Goal: Task Accomplishment & Management: Manage account settings

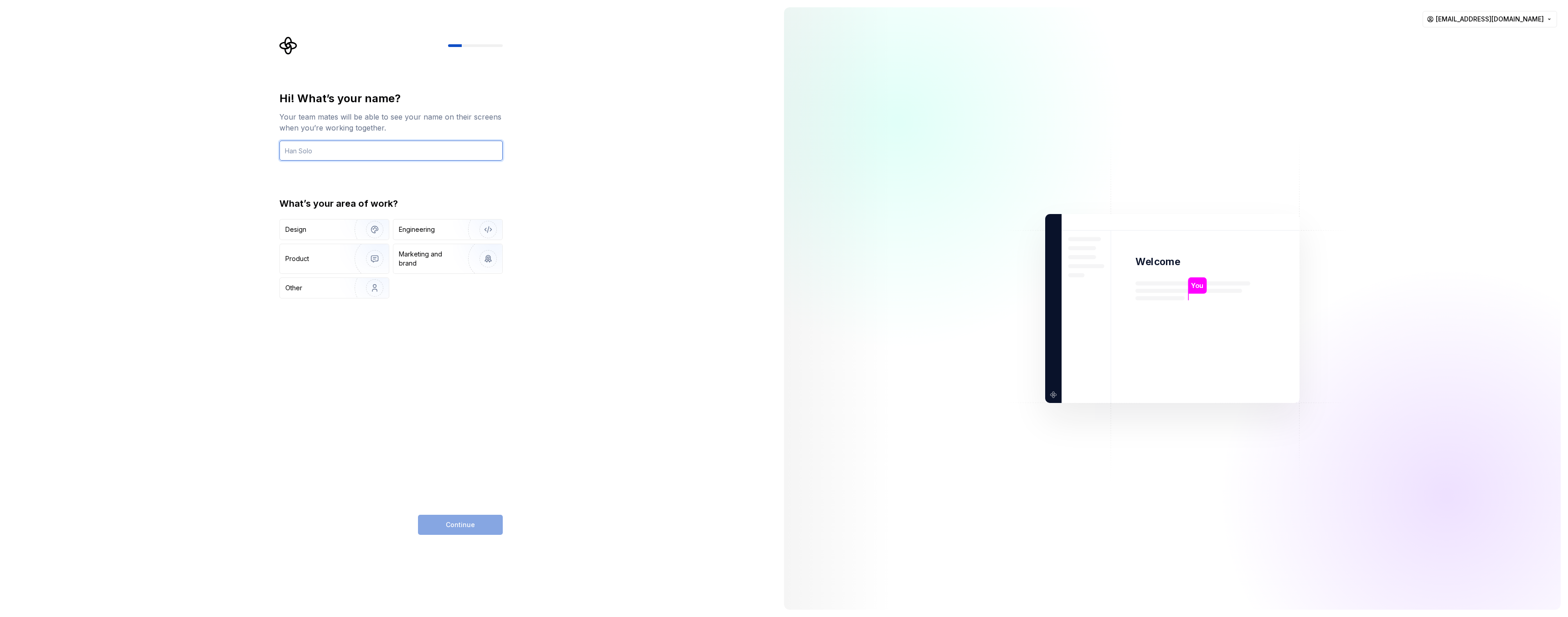
click at [446, 153] on input "text" at bounding box center [391, 150] width 224 height 20
click at [391, 149] on input "text" at bounding box center [391, 150] width 224 height 20
click at [374, 149] on input "text" at bounding box center [391, 150] width 224 height 20
type input "Segun"
click at [324, 229] on div "Design" at bounding box center [313, 229] width 57 height 9
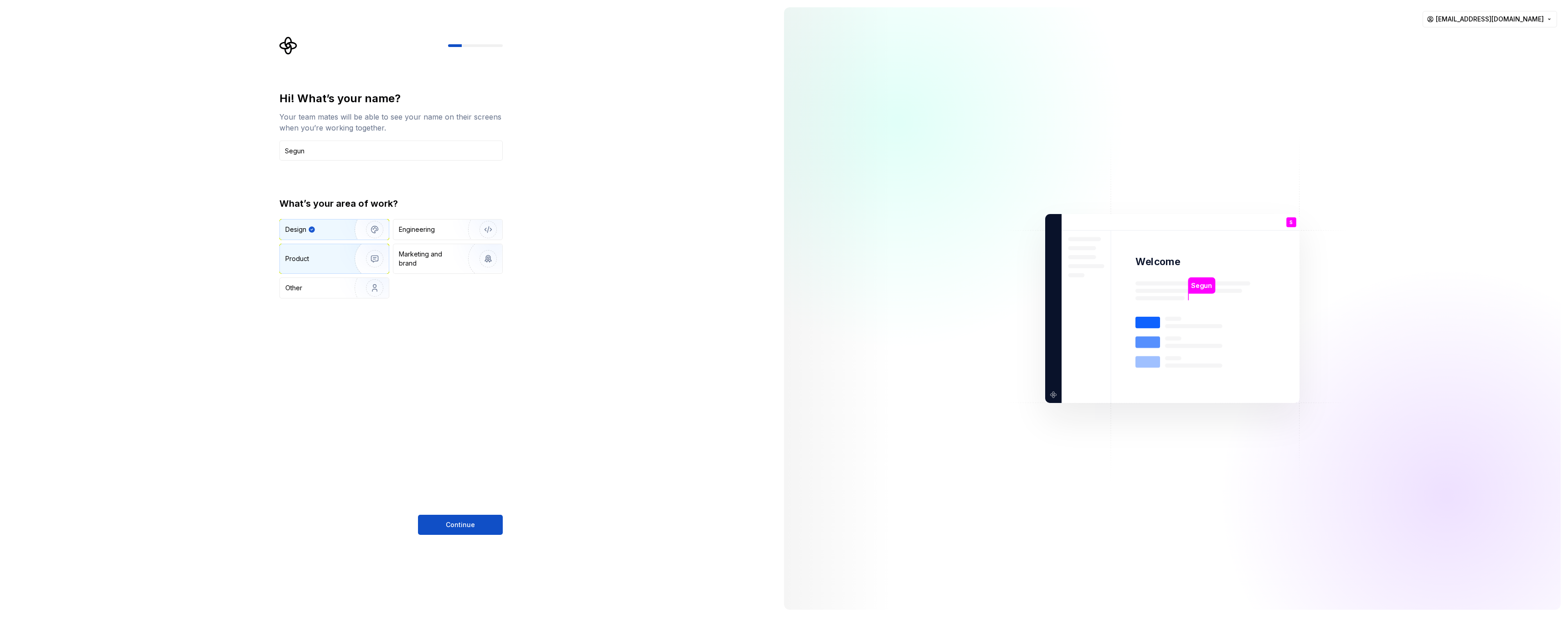
click at [329, 257] on div "Product" at bounding box center [315, 258] width 60 height 9
click at [443, 253] on div "Marketing and brand" at bounding box center [429, 258] width 61 height 18
click at [437, 234] on div "Engineering" at bounding box center [448, 229] width 109 height 20
click at [338, 231] on div "Design" at bounding box center [313, 229] width 57 height 9
click at [456, 526] on span "Continue" at bounding box center [461, 524] width 29 height 9
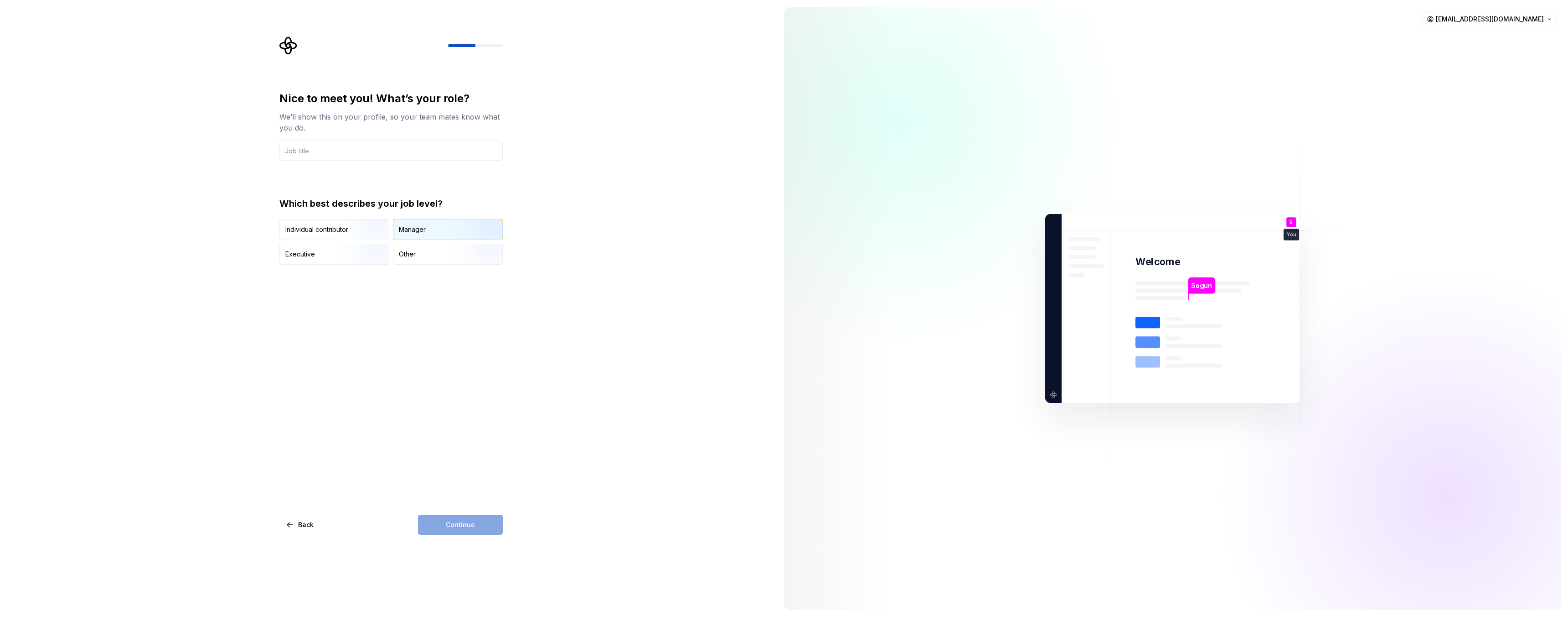
type input "Senior Product Designer"
click at [354, 231] on img "button" at bounding box center [367, 240] width 59 height 61
click at [431, 235] on div "Manager" at bounding box center [448, 229] width 109 height 20
click at [355, 230] on img "button" at bounding box center [367, 240] width 59 height 61
click at [469, 524] on span "Continue" at bounding box center [461, 524] width 29 height 9
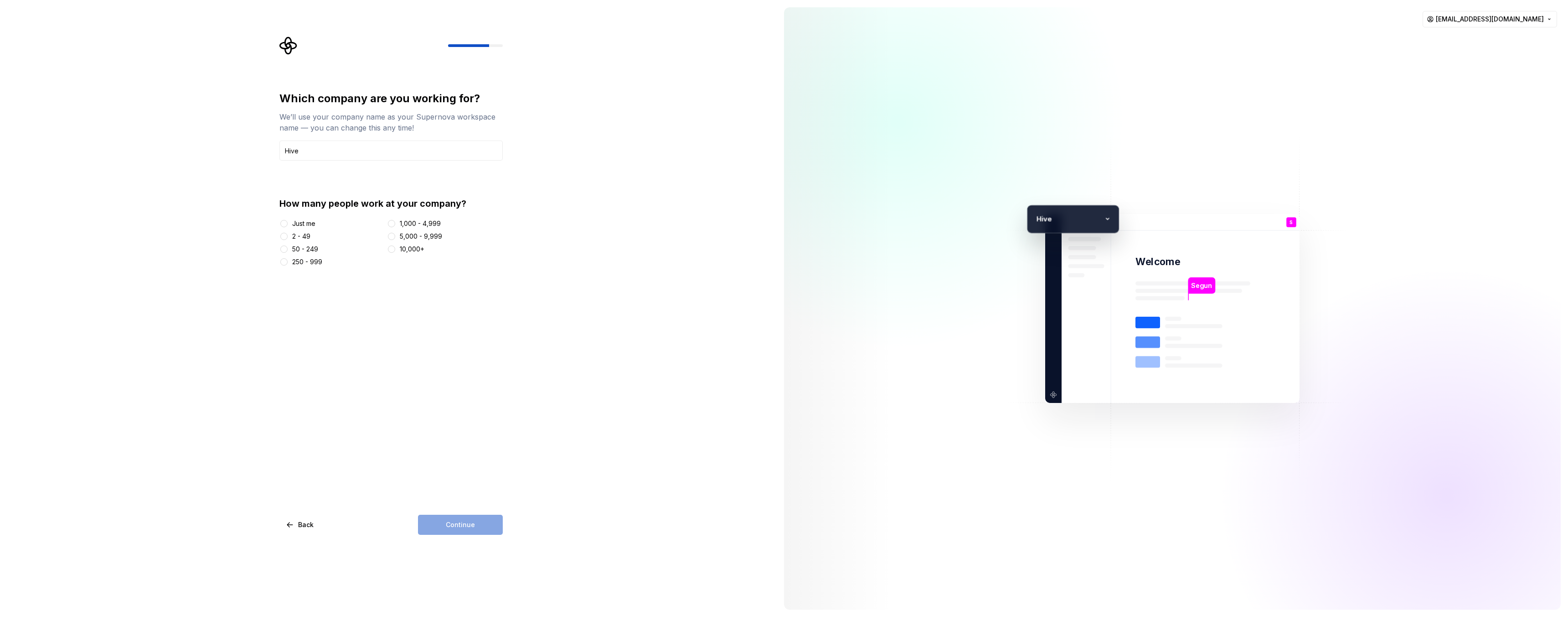
type input "Hive"
click at [285, 227] on button "Just me" at bounding box center [284, 223] width 8 height 8
click at [294, 236] on div "2 - 49" at bounding box center [301, 236] width 18 height 9
click at [288, 236] on button "2 - 49" at bounding box center [284, 236] width 8 height 8
click at [284, 223] on button "Just me" at bounding box center [284, 223] width 8 height 8
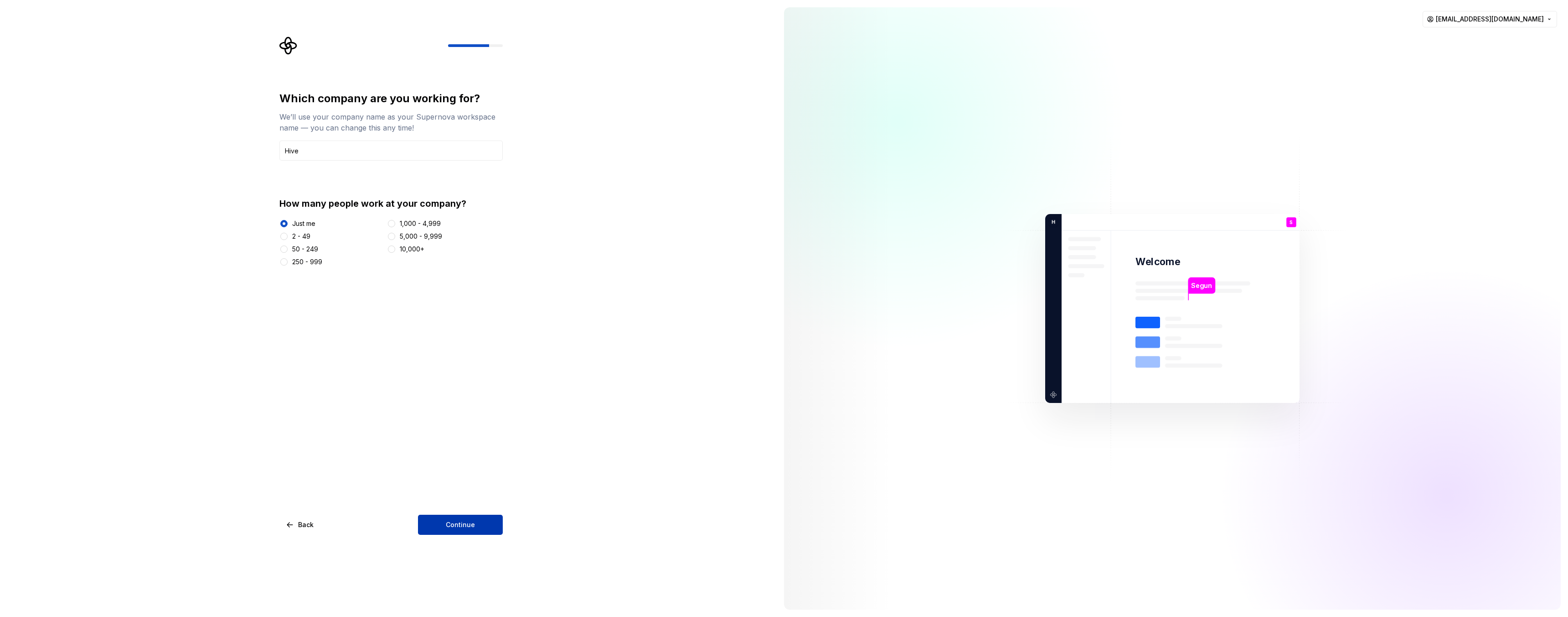
click at [459, 526] on span "Continue" at bounding box center [461, 524] width 29 height 9
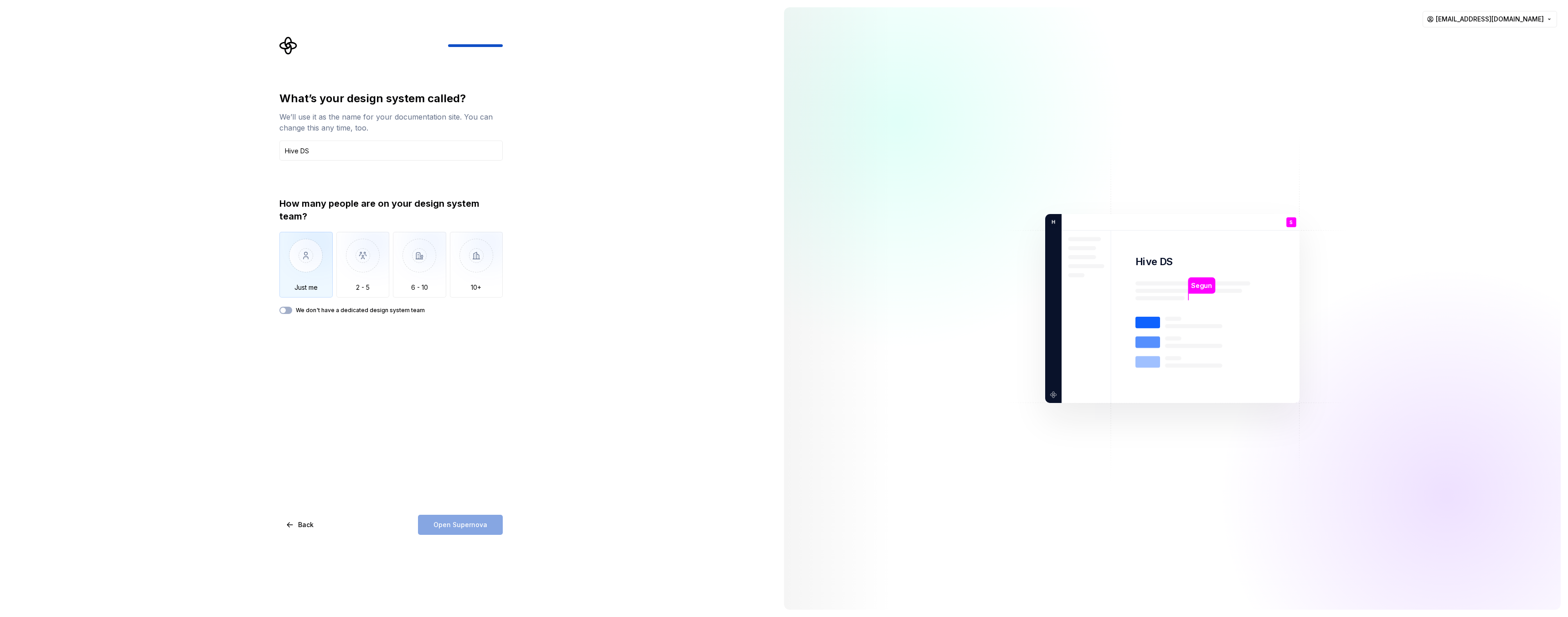
type input "Hive DS"
click at [307, 268] on img "button" at bounding box center [306, 262] width 53 height 61
click at [284, 310] on span "button" at bounding box center [283, 310] width 6 height 6
click at [461, 530] on button "Open Supernova" at bounding box center [460, 524] width 85 height 20
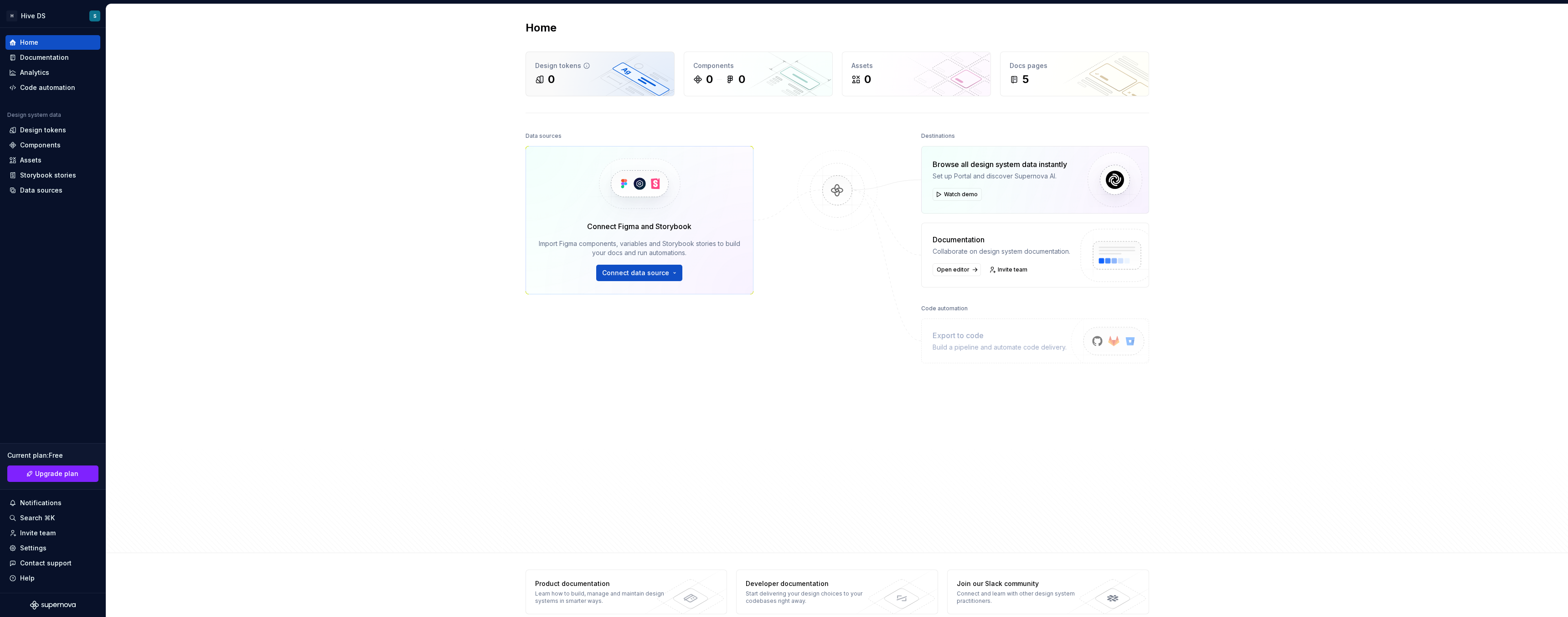
click at [570, 75] on div "0" at bounding box center [600, 79] width 130 height 15
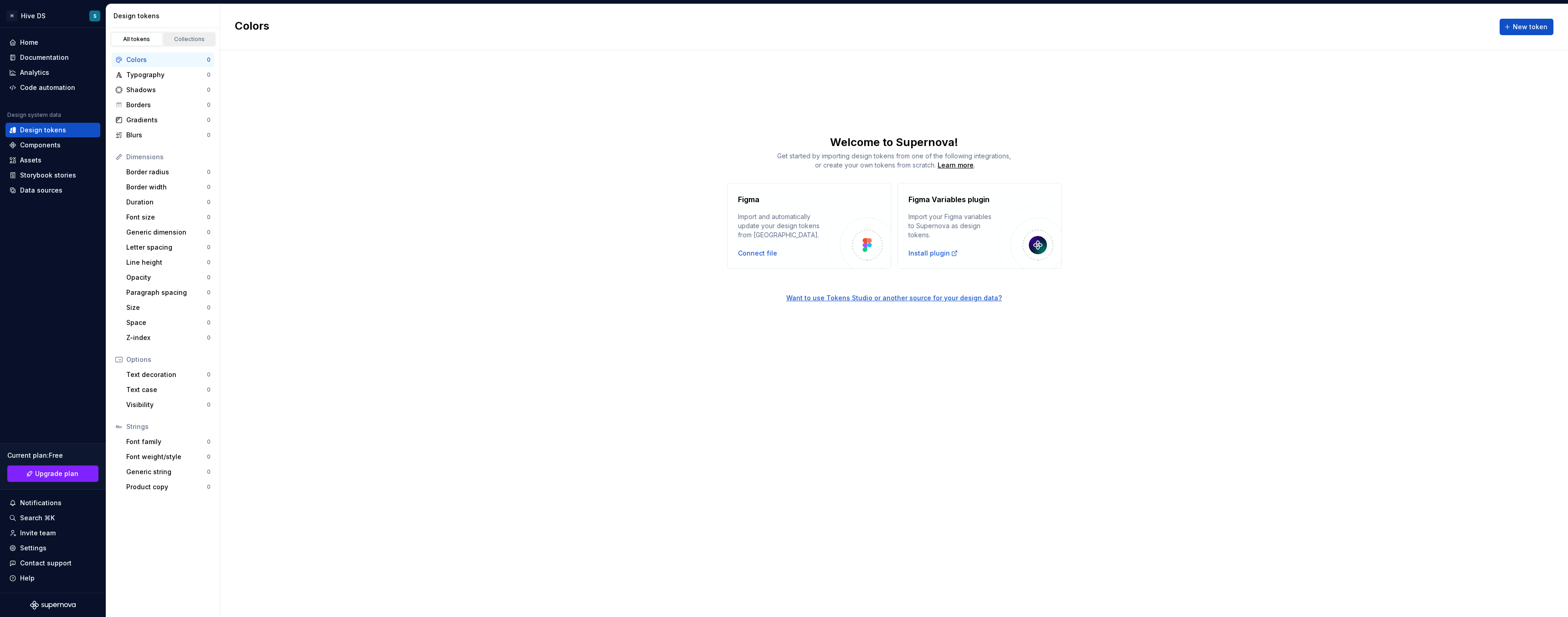
click at [188, 41] on div "Collections" at bounding box center [190, 39] width 46 height 8
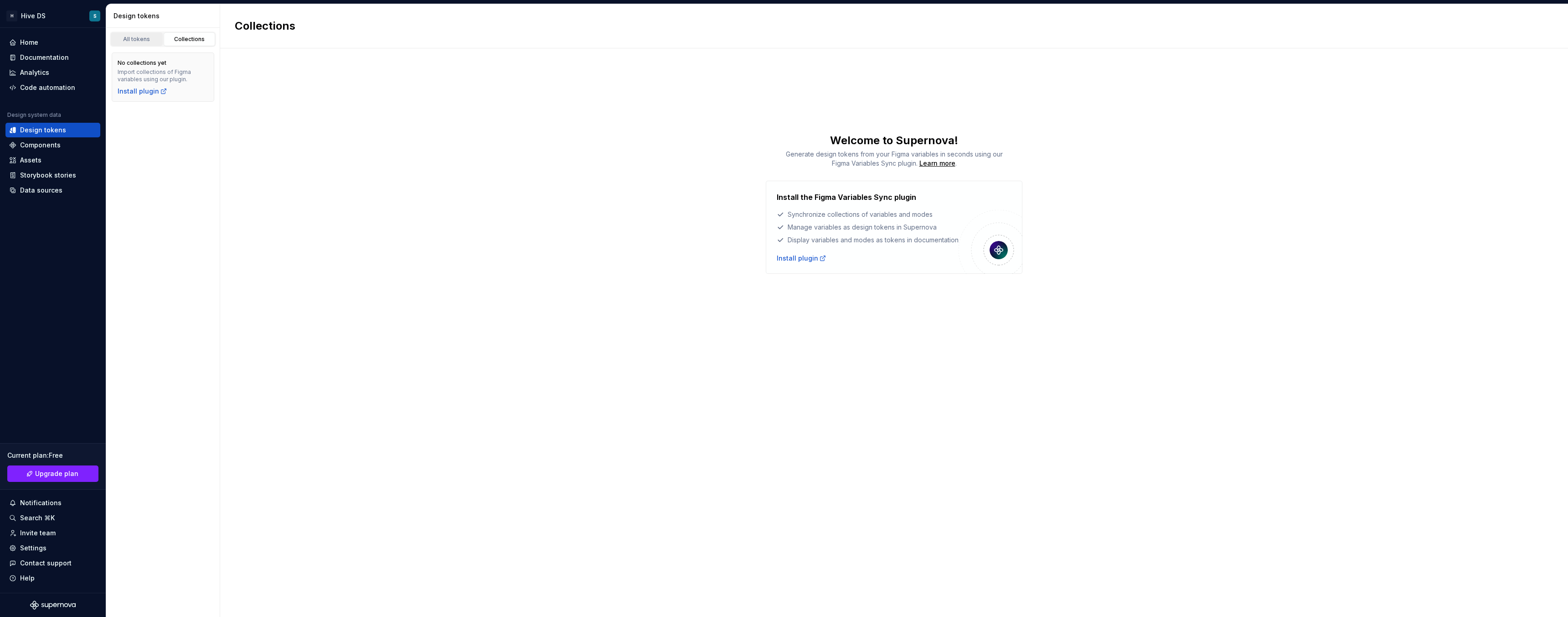
click at [142, 42] on div "All tokens" at bounding box center [137, 39] width 46 height 8
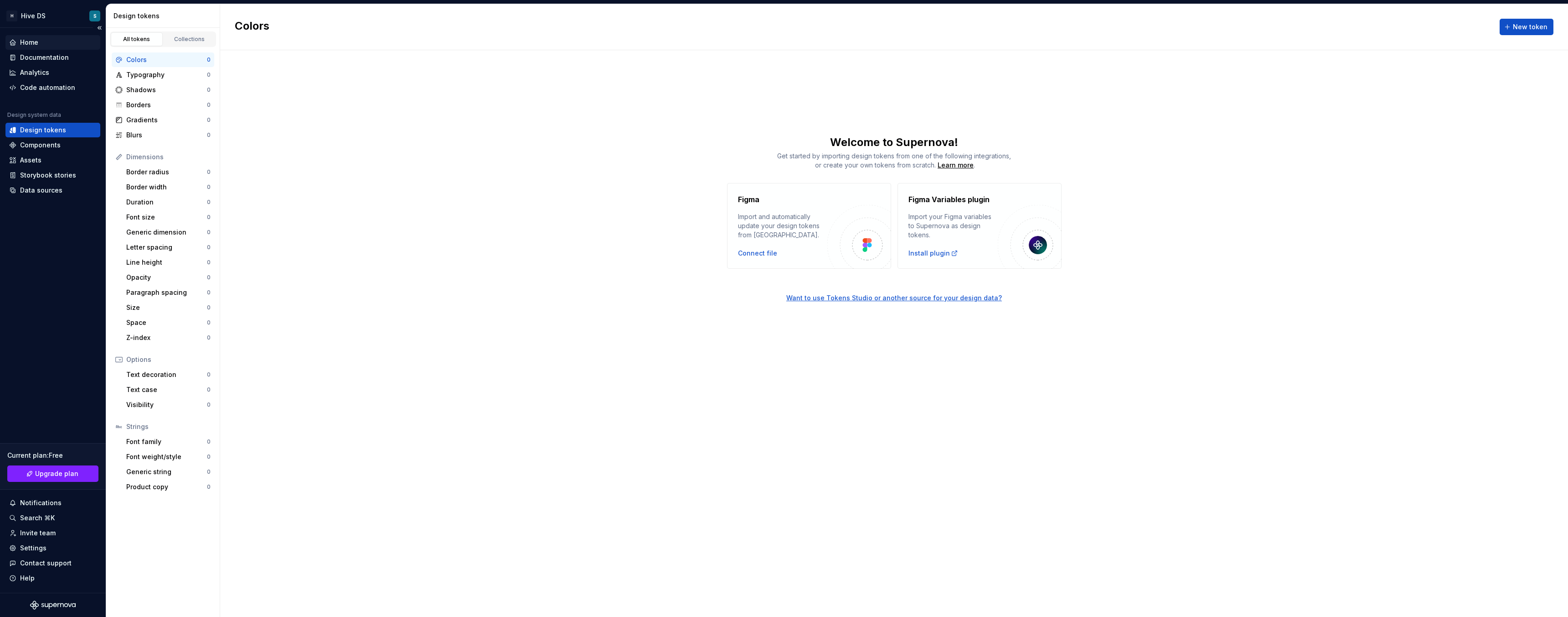
click at [39, 46] on div "Home" at bounding box center [52, 42] width 88 height 9
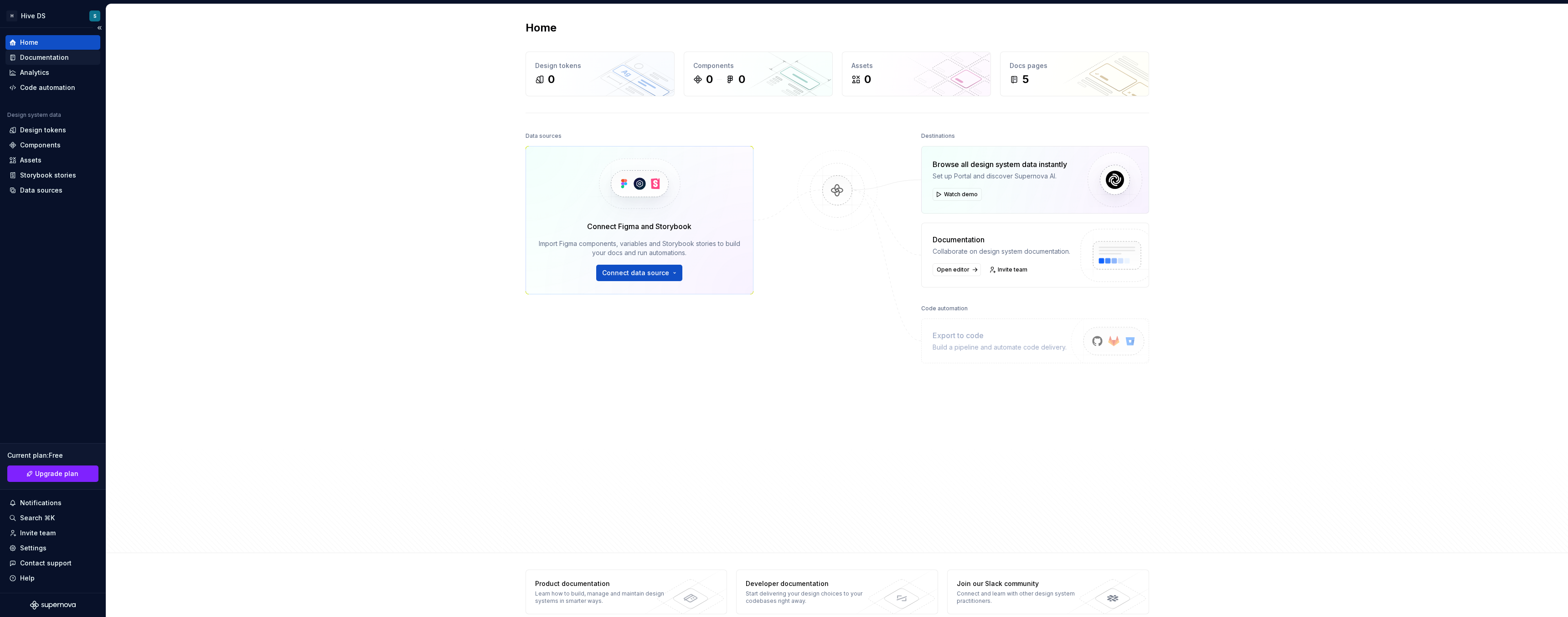
click at [45, 55] on div "Documentation" at bounding box center [44, 57] width 49 height 9
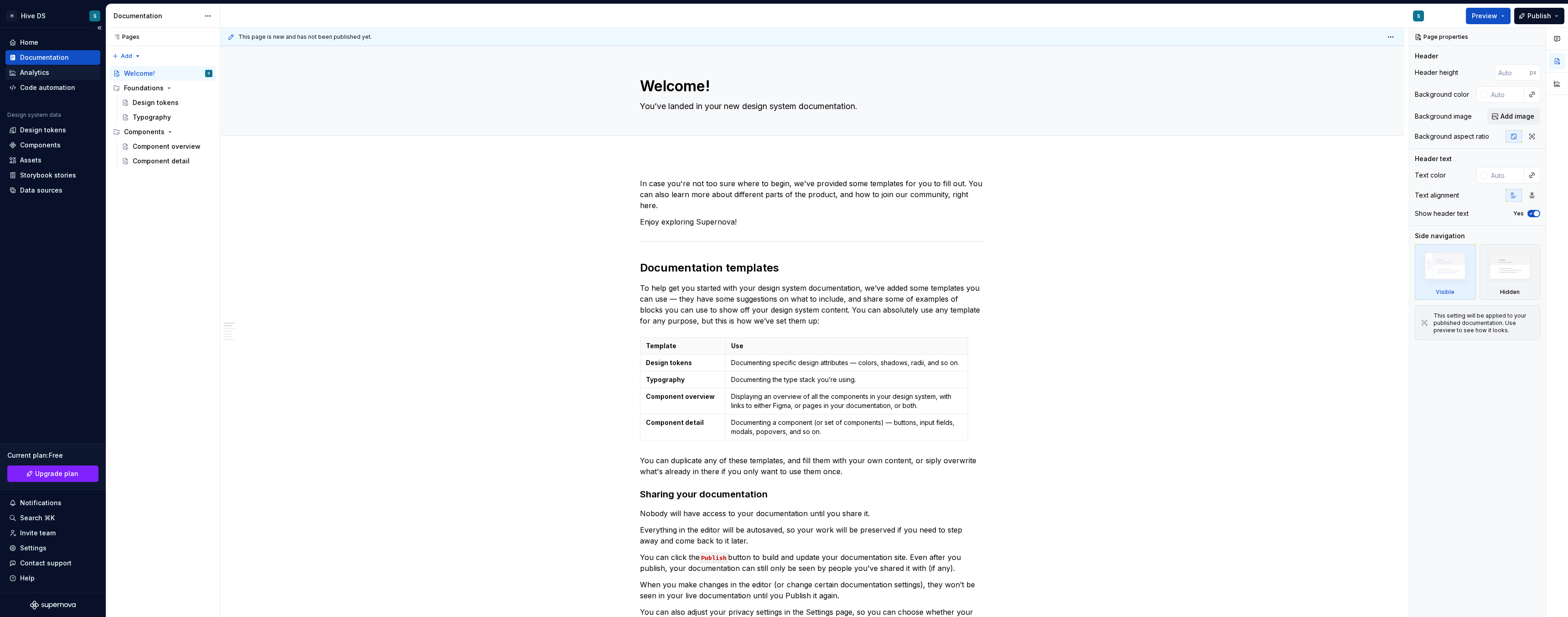
click at [44, 73] on div "Analytics" at bounding box center [35, 72] width 29 height 9
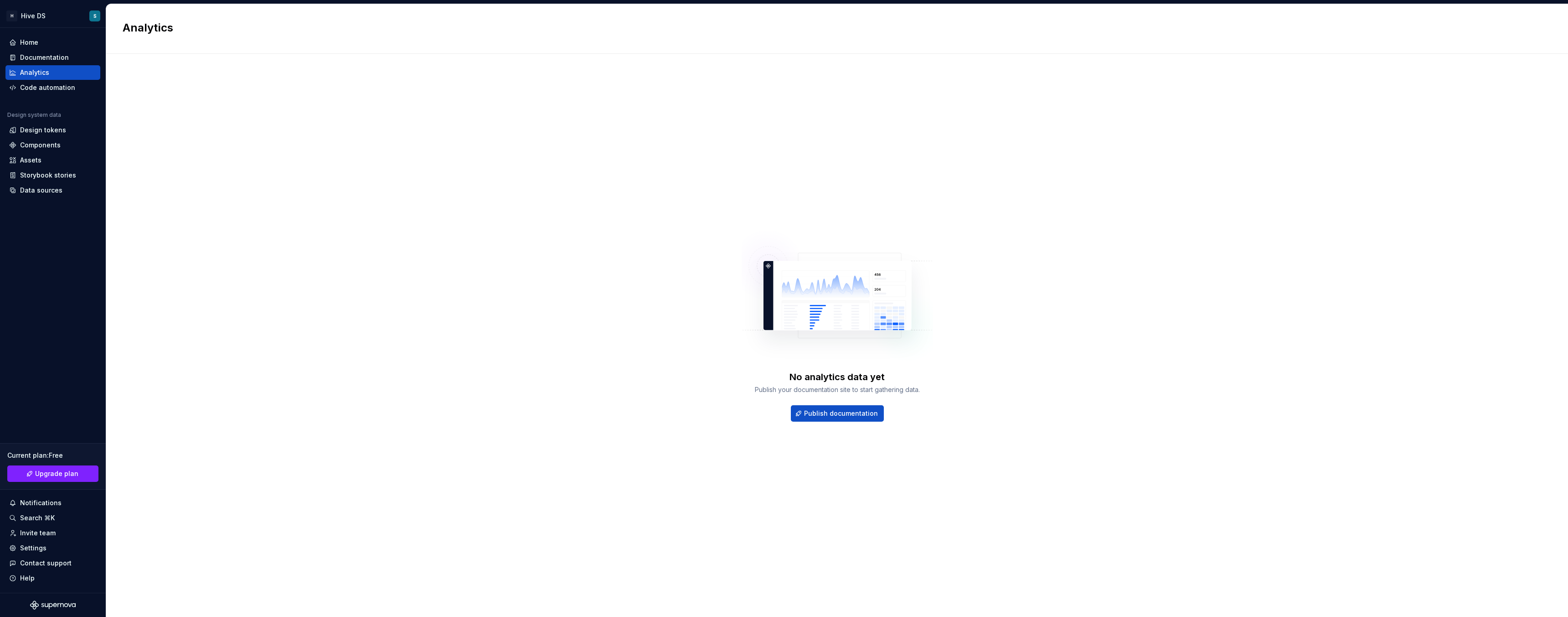
click at [194, 72] on div "No analytics data yet Publish your documentation site to start gathering data. …" at bounding box center [838, 326] width 1429 height 512
click at [52, 86] on div "Code automation" at bounding box center [48, 87] width 55 height 9
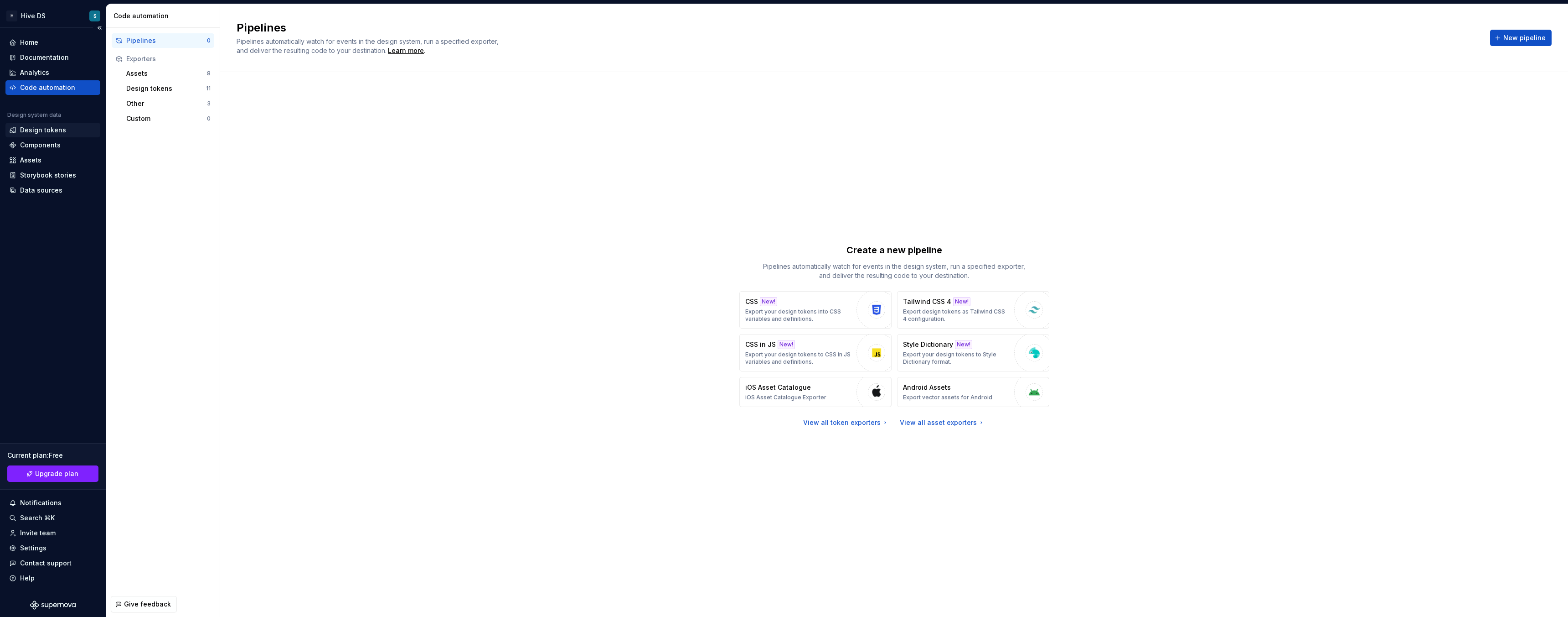
click at [39, 132] on div "Design tokens" at bounding box center [43, 130] width 46 height 9
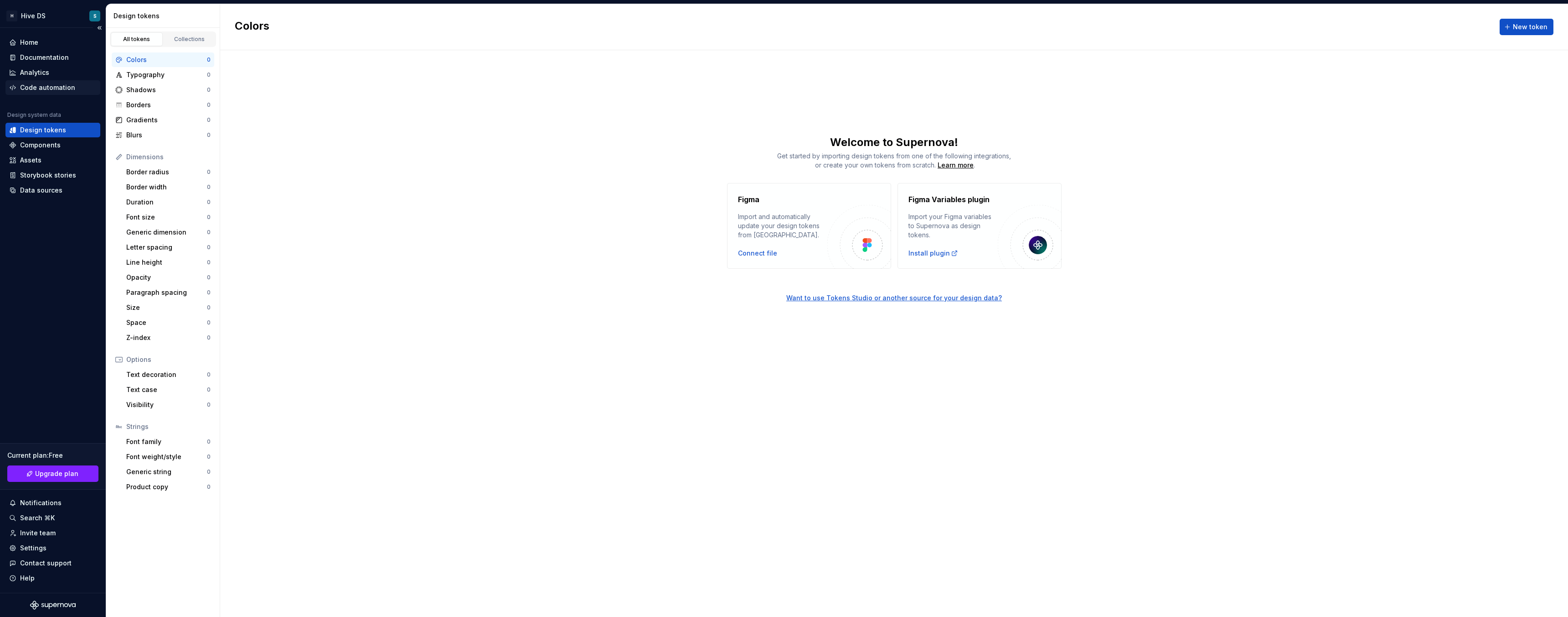
click at [48, 86] on div "Code automation" at bounding box center [48, 87] width 55 height 9
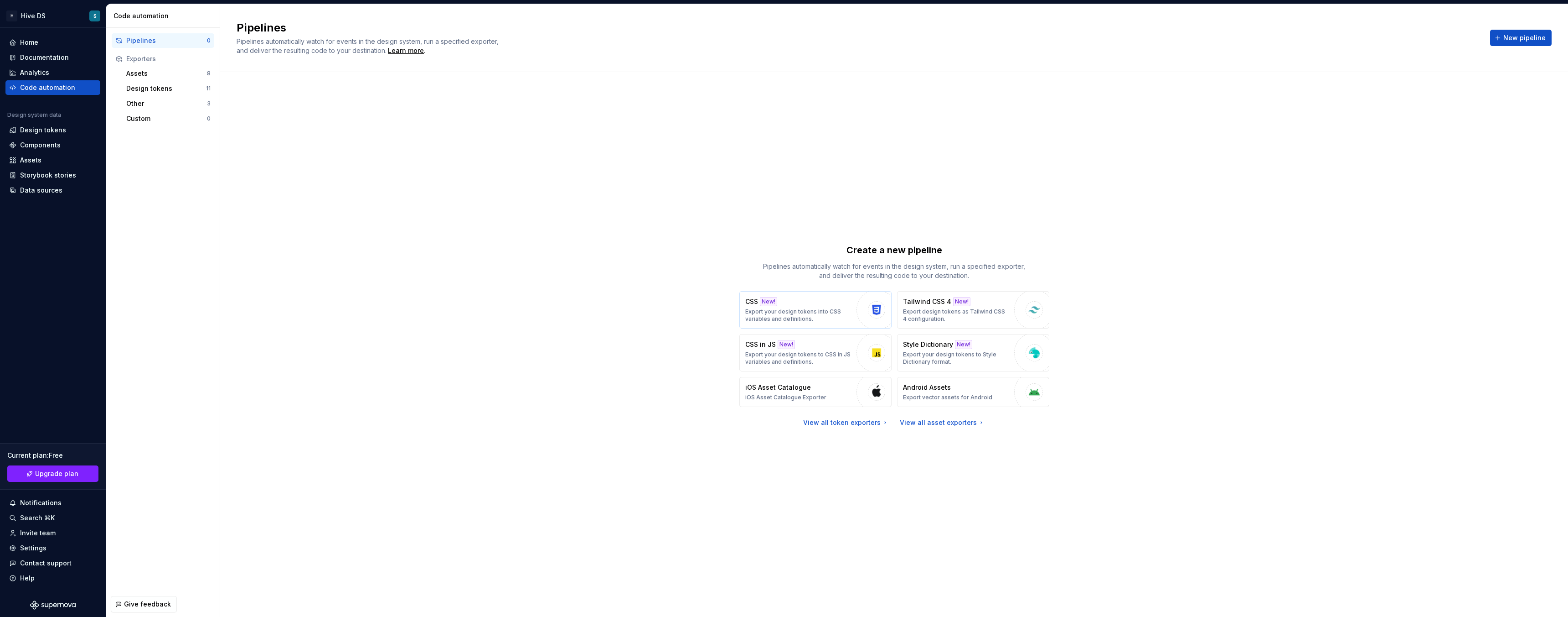
click at [826, 310] on p "Export your design tokens into CSS variables and definitions." at bounding box center [799, 315] width 107 height 15
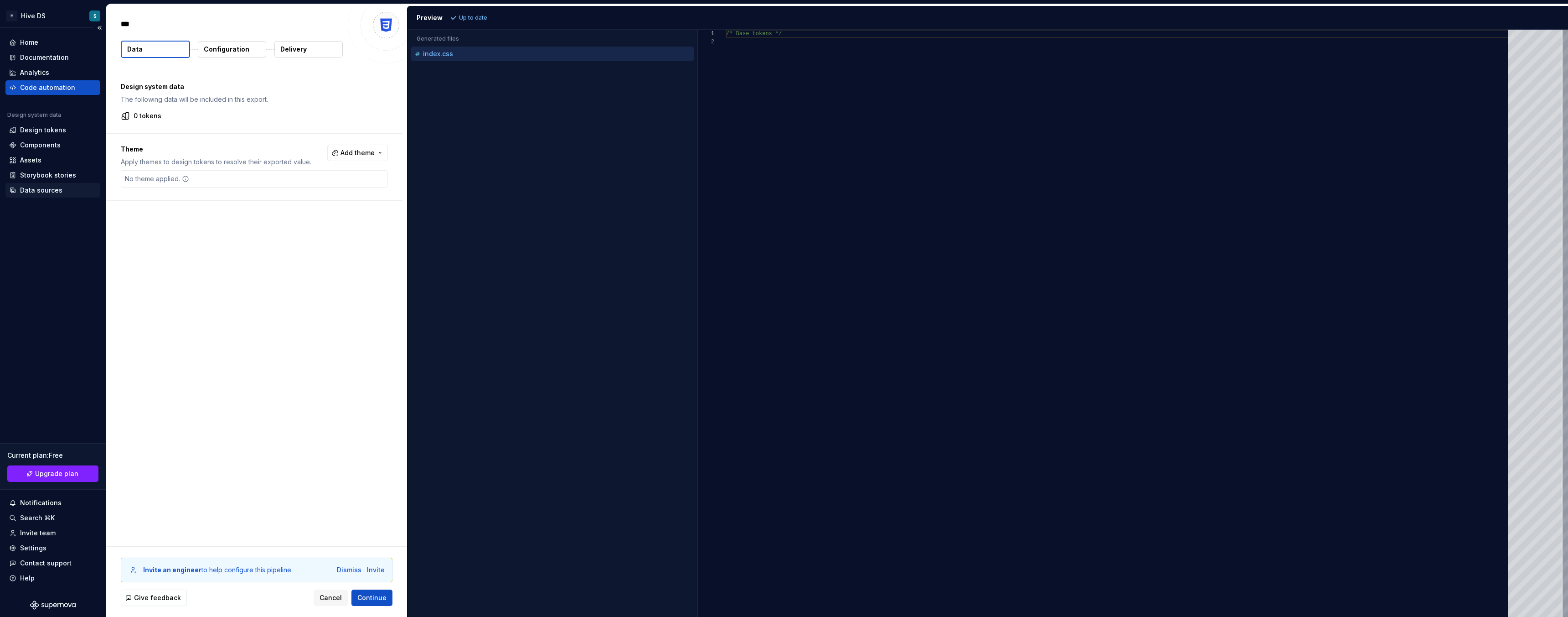
click at [41, 191] on div "Data sources" at bounding box center [41, 190] width 42 height 9
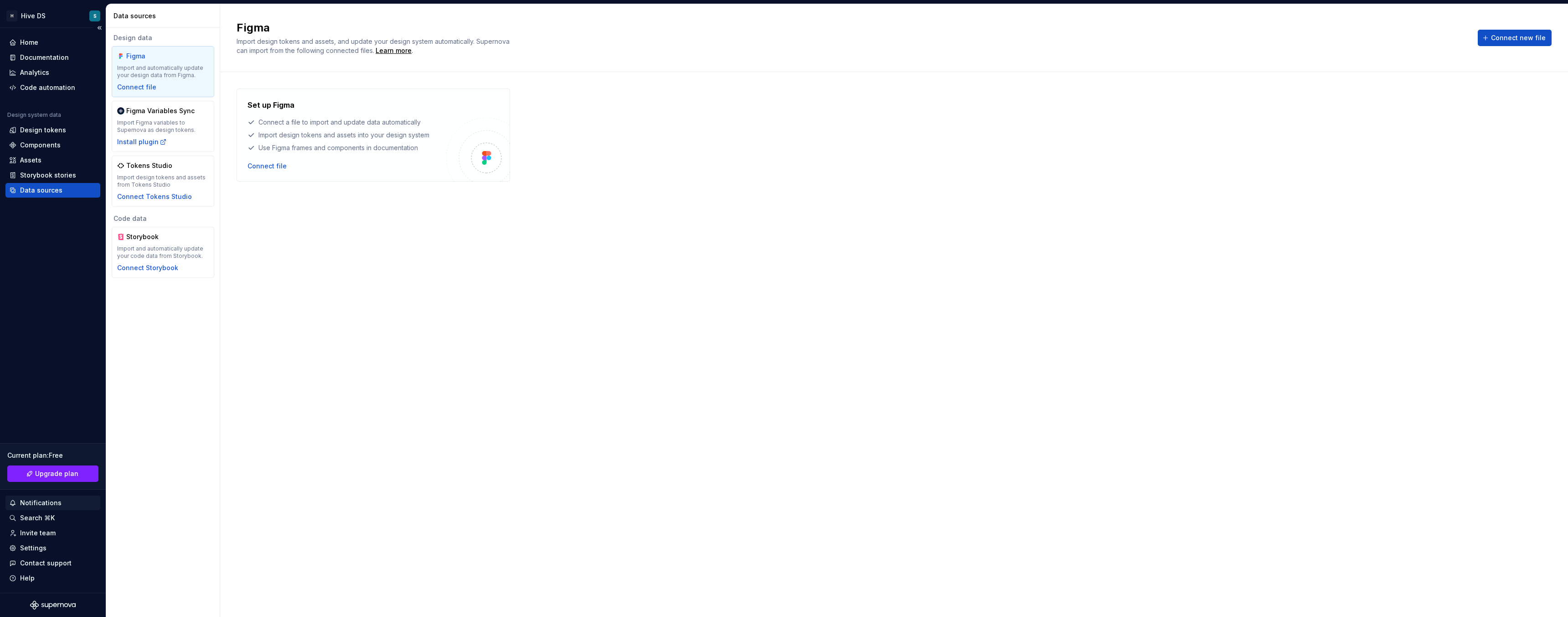
click at [43, 505] on div "Notifications" at bounding box center [41, 502] width 41 height 9
click at [41, 518] on html "H Hive DS S Home Documentation Analytics Code automation Design system data Des…" at bounding box center [784, 308] width 1568 height 617
click at [36, 533] on div "Invite team" at bounding box center [38, 533] width 36 height 9
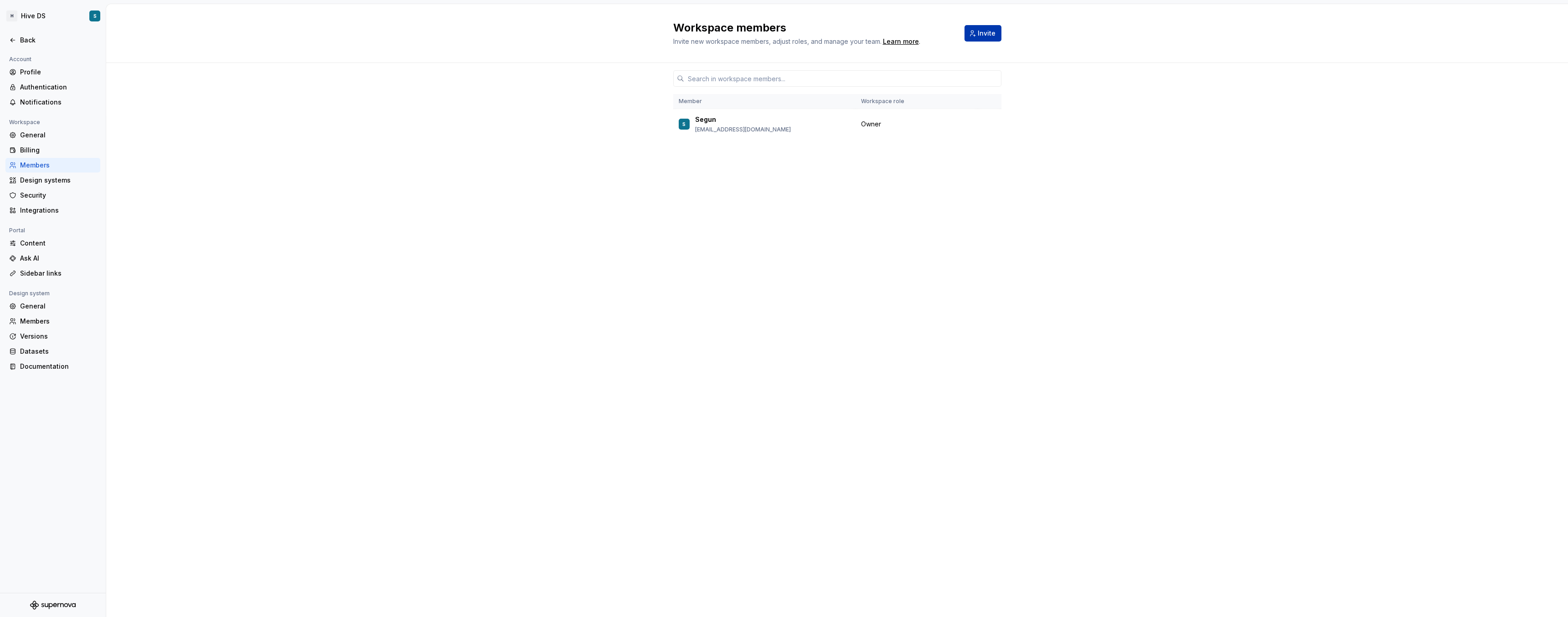
click at [983, 32] on span "Invite" at bounding box center [987, 33] width 18 height 9
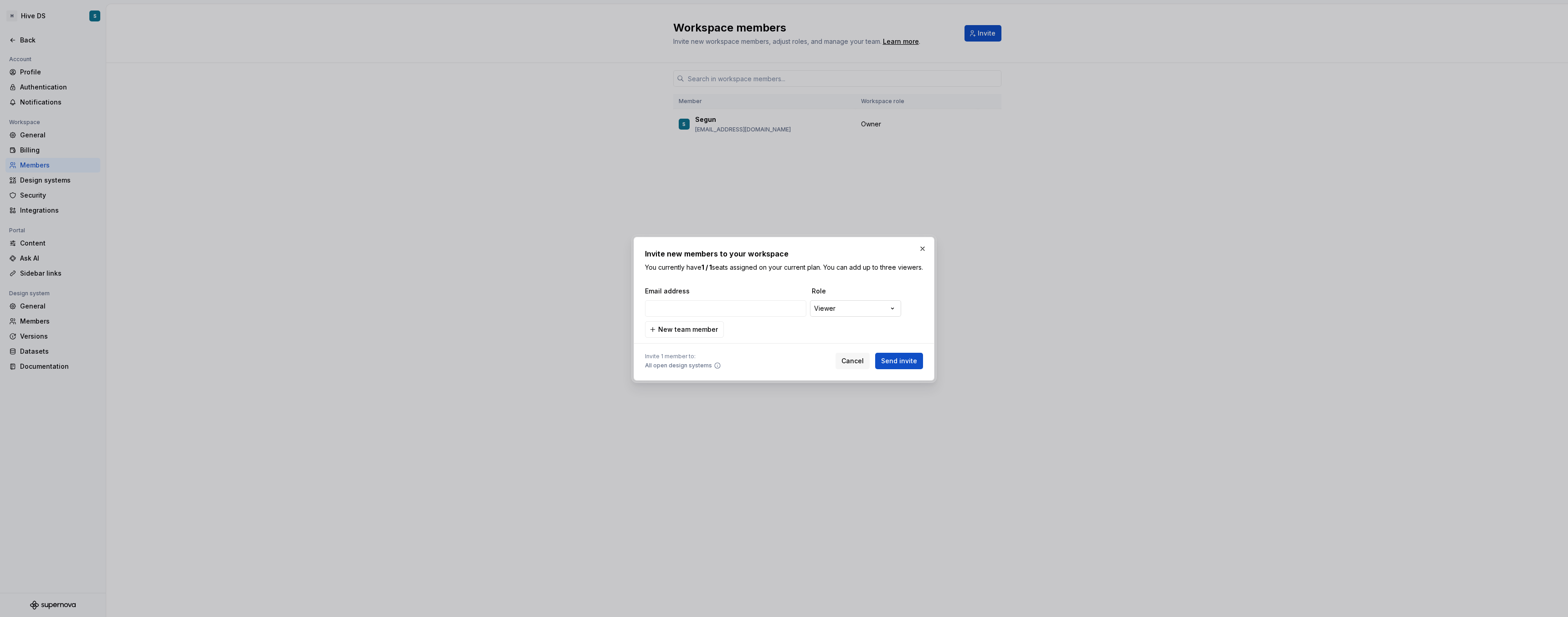
click at [851, 311] on div "**********" at bounding box center [784, 308] width 1568 height 617
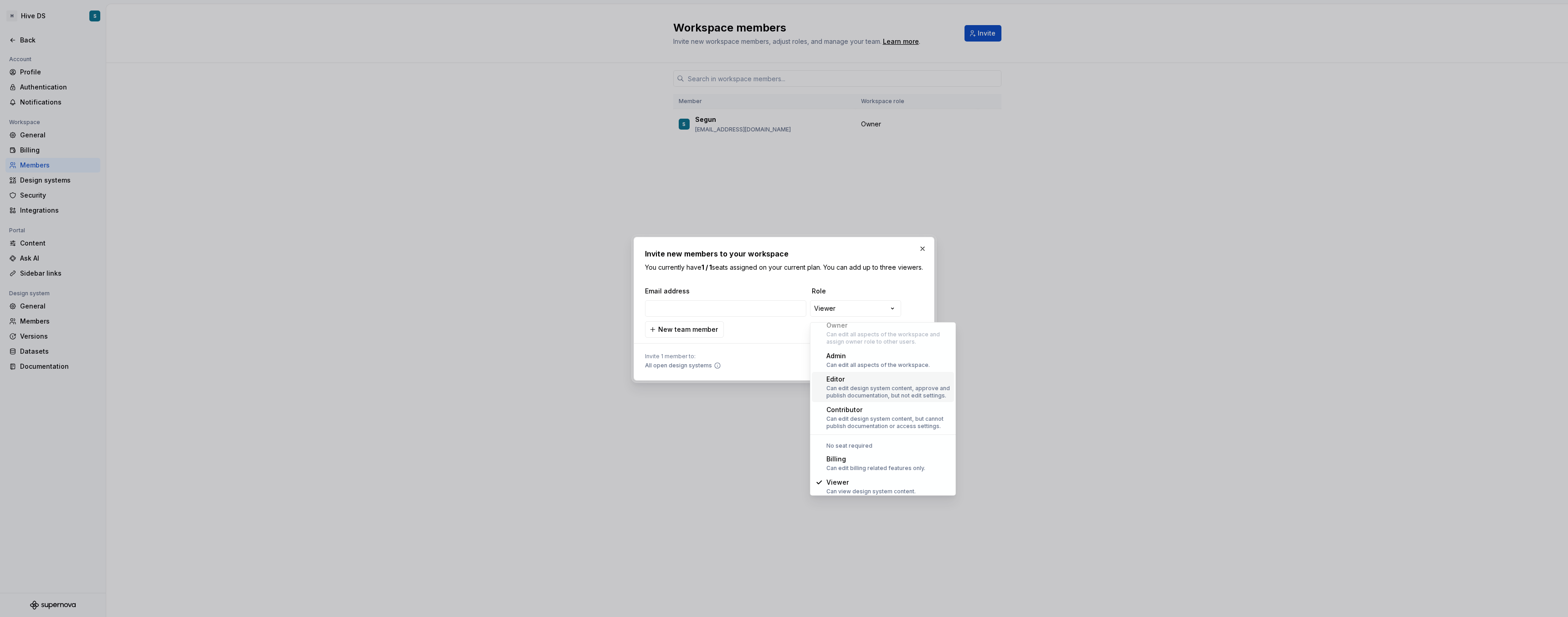
scroll to position [25, 0]
click at [917, 291] on div "**********" at bounding box center [784, 308] width 1568 height 617
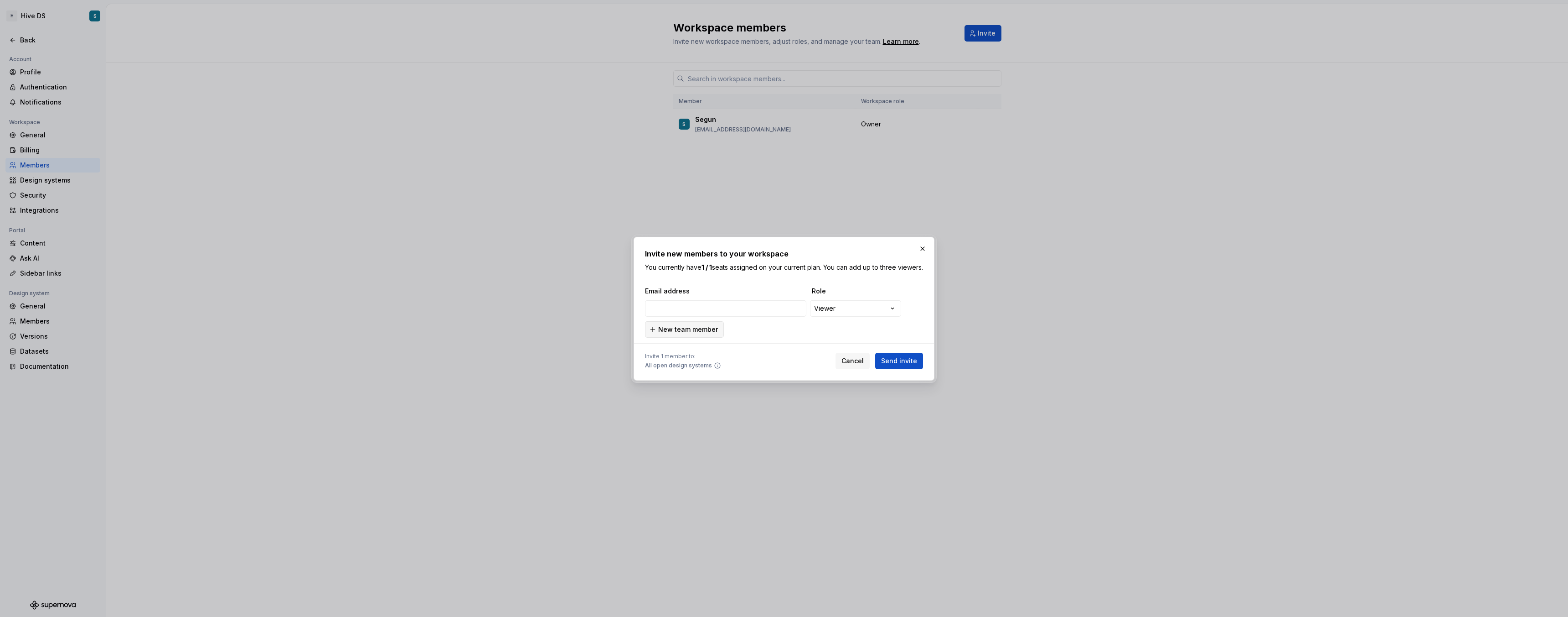
click at [679, 334] on span "New team member" at bounding box center [688, 329] width 59 height 9
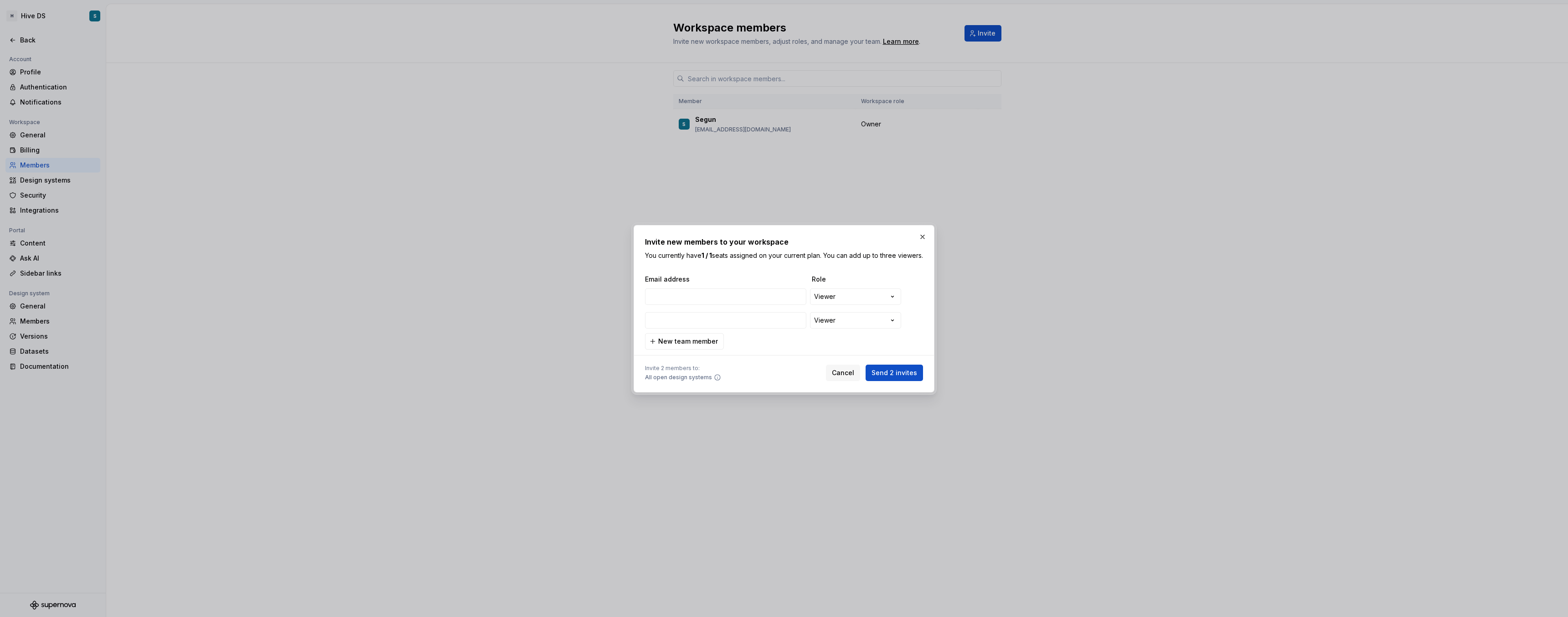
click at [833, 350] on div "**********" at bounding box center [784, 312] width 278 height 75
click at [841, 377] on span "Cancel" at bounding box center [843, 372] width 22 height 9
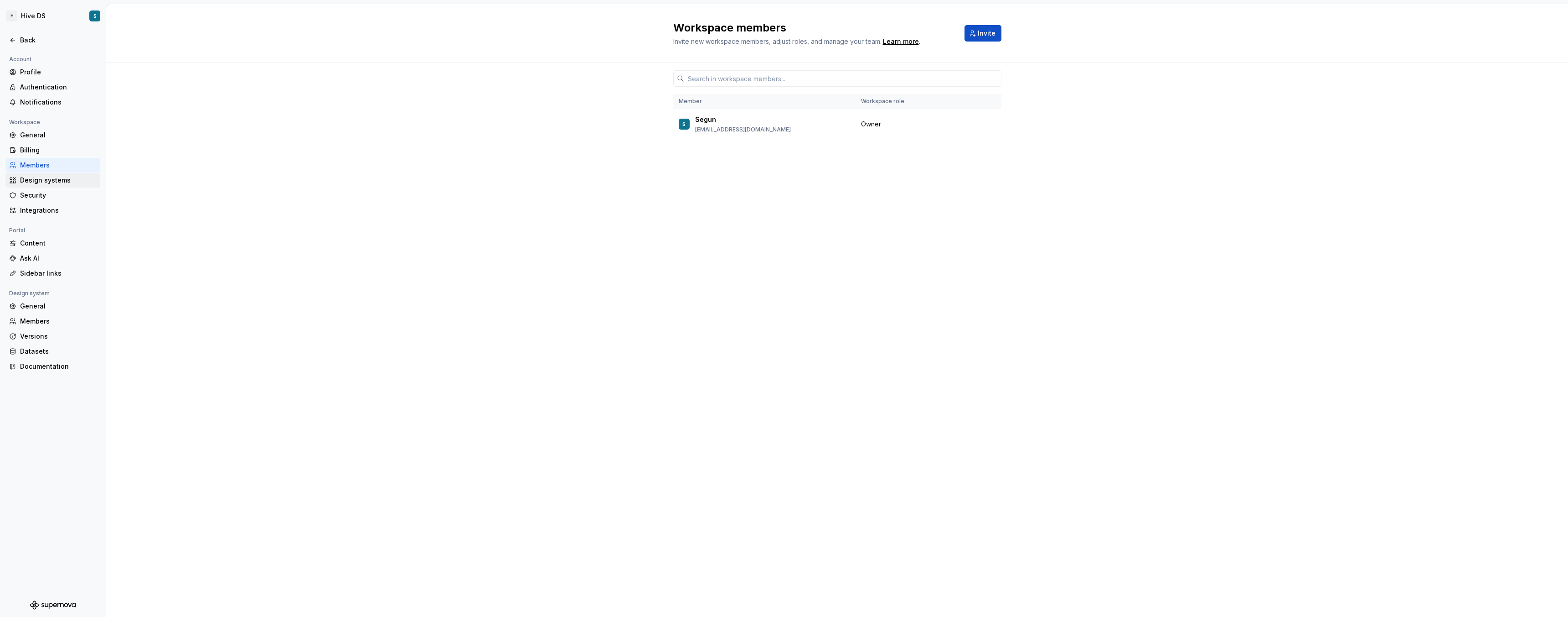
click at [49, 180] on div "Design systems" at bounding box center [58, 180] width 77 height 9
click at [37, 194] on div "Security" at bounding box center [58, 195] width 77 height 9
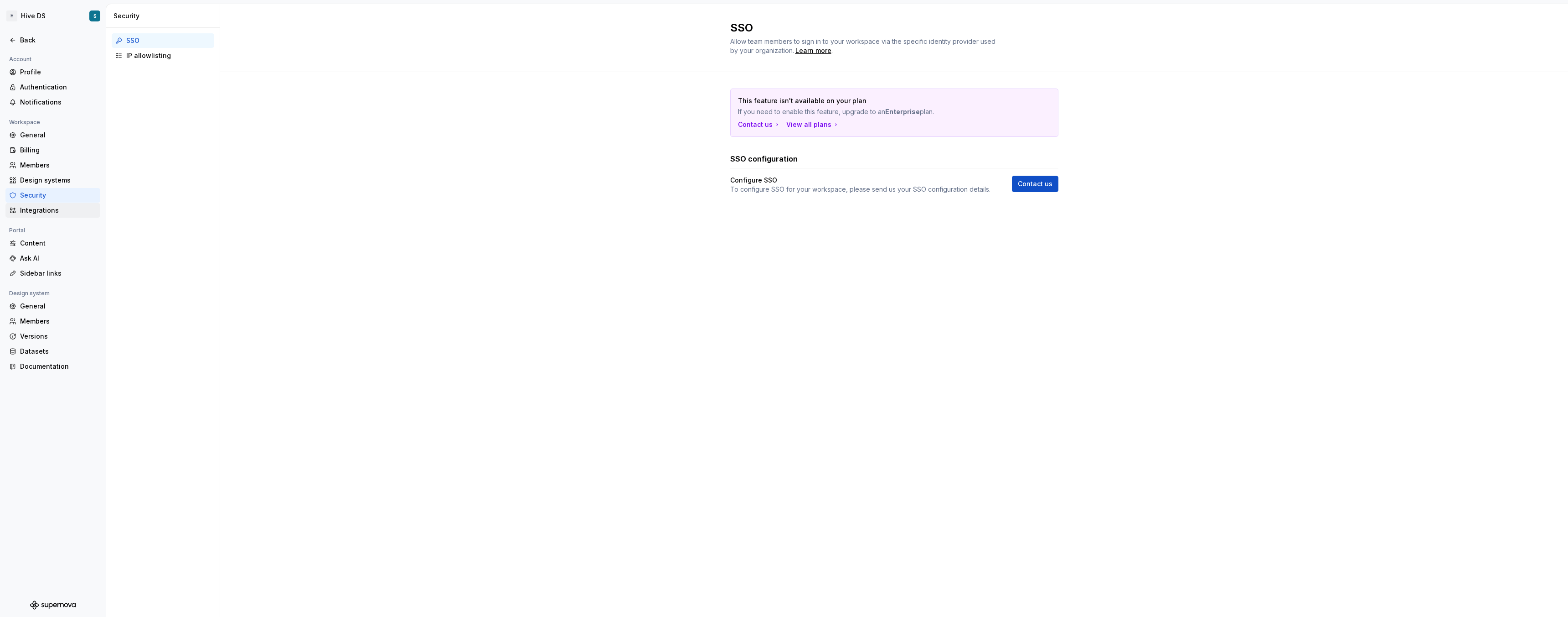
click at [37, 211] on div "Integrations" at bounding box center [58, 210] width 77 height 9
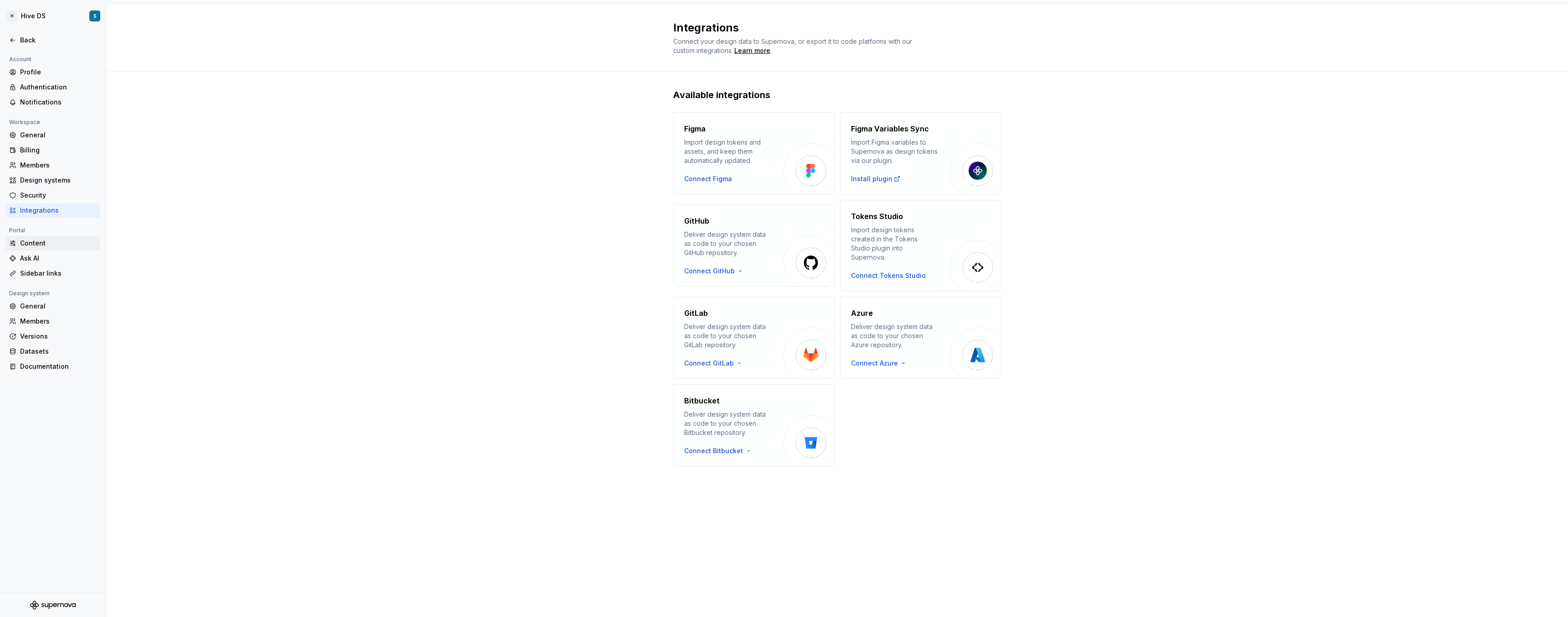
click at [39, 242] on div "Content" at bounding box center [58, 243] width 77 height 9
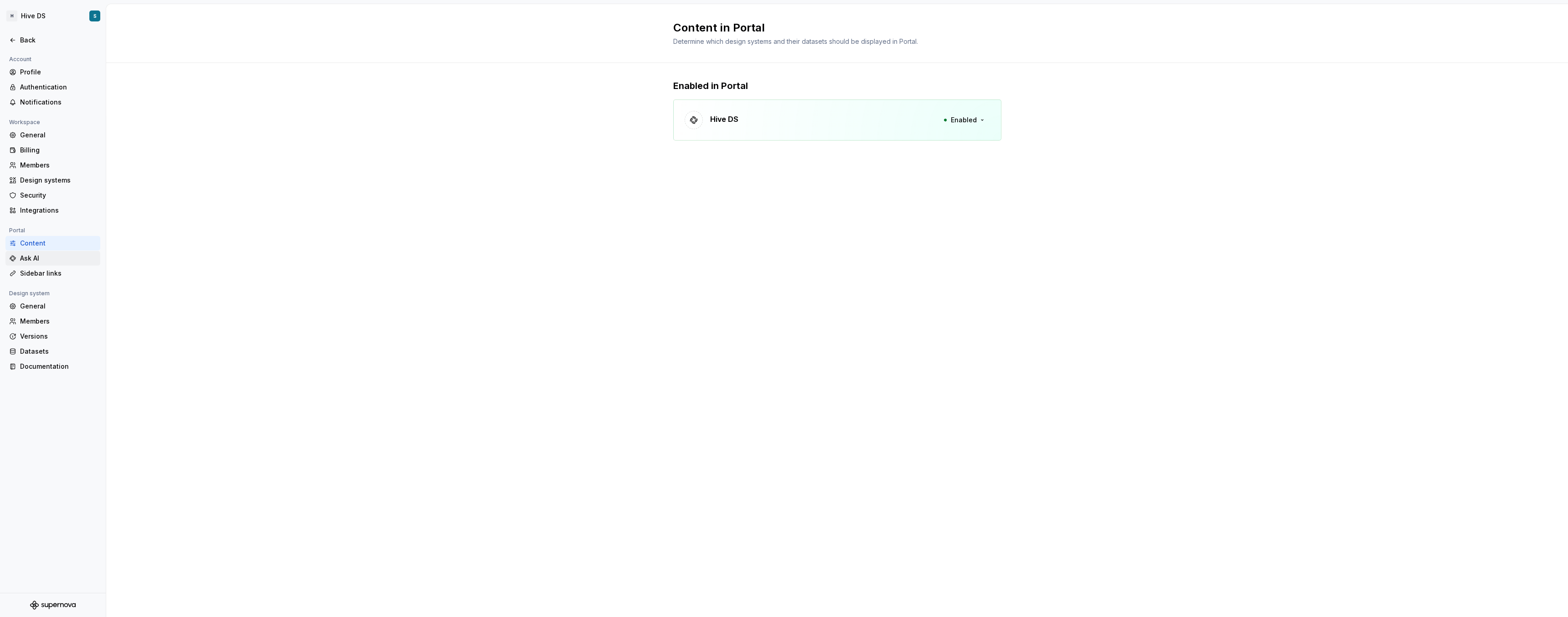
click at [38, 258] on div "Ask AI" at bounding box center [58, 258] width 77 height 9
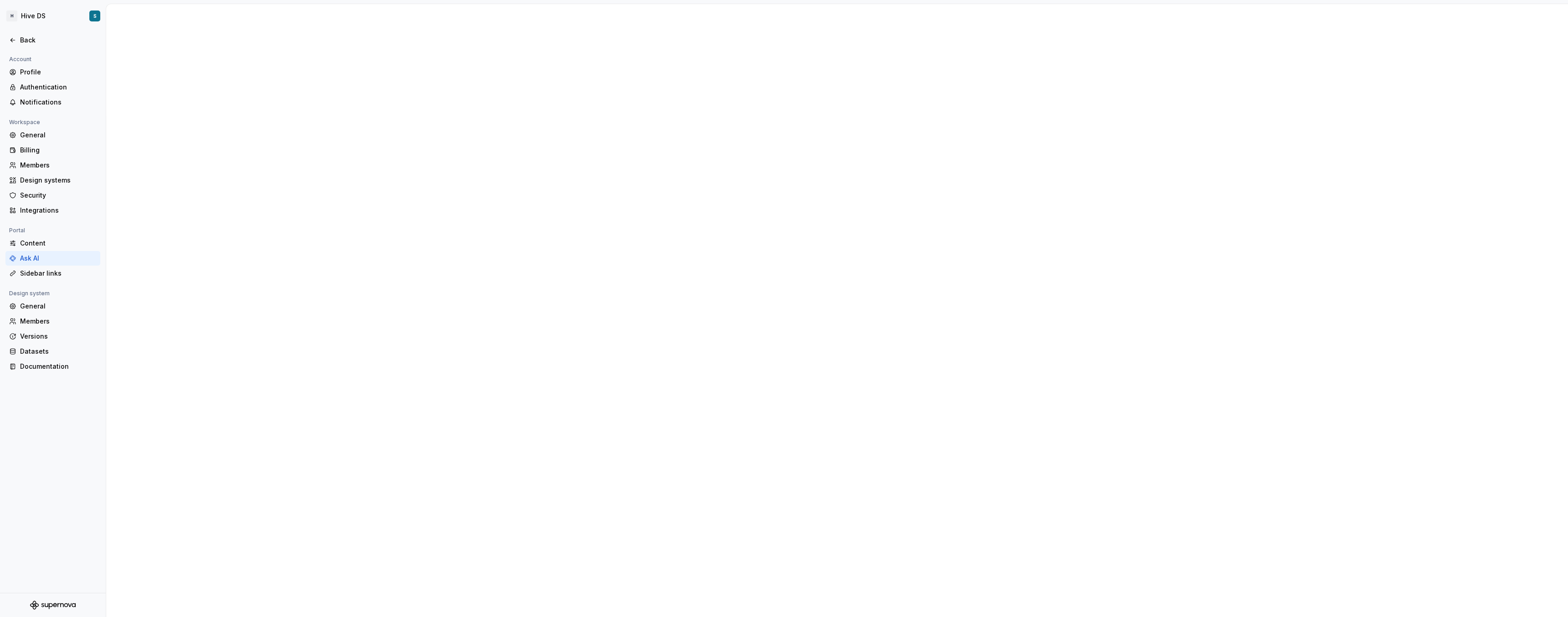
type textarea "*"
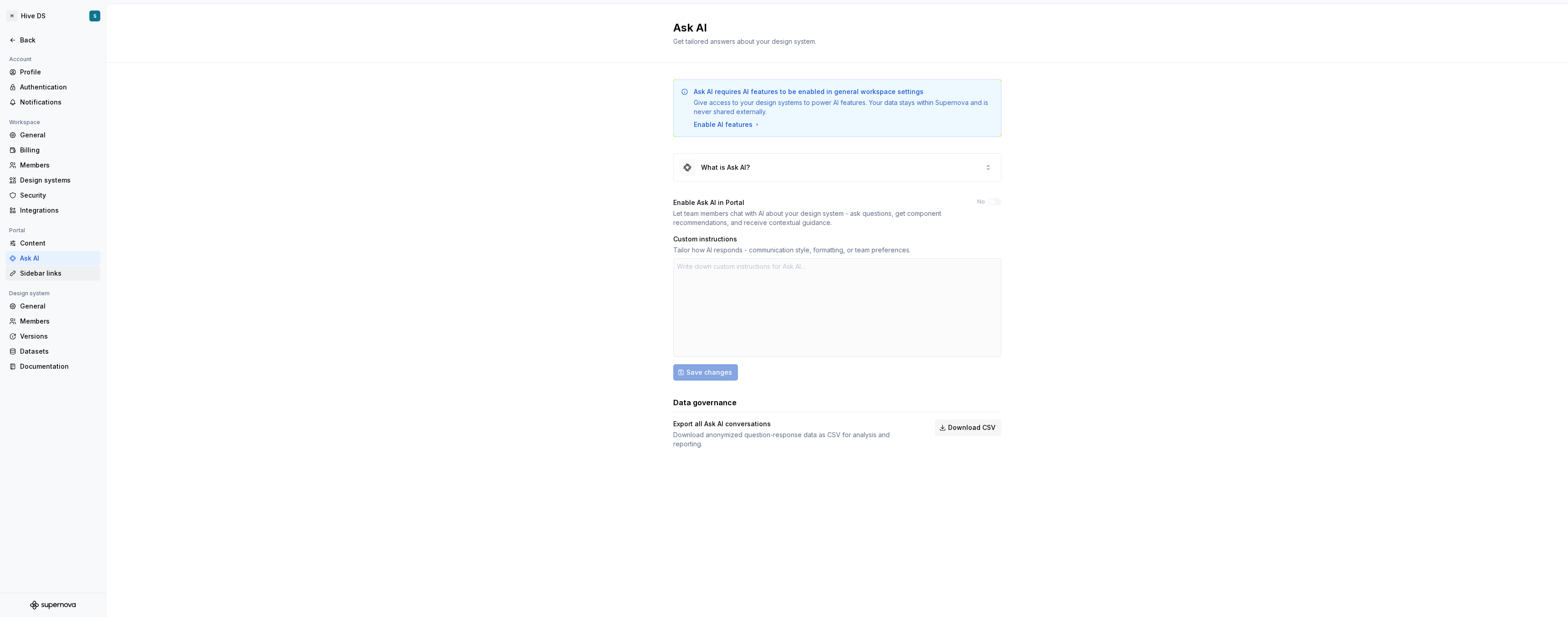
click at [41, 271] on div "Sidebar links" at bounding box center [58, 273] width 77 height 9
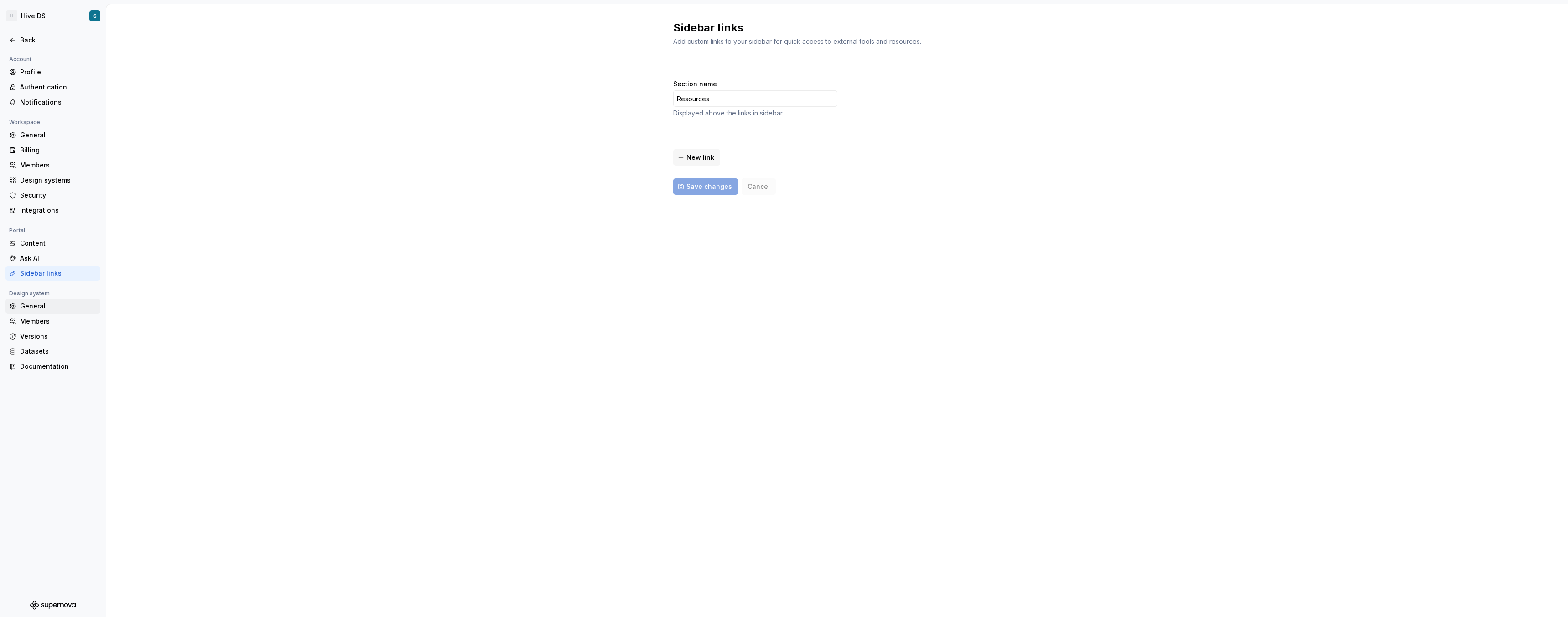
click at [41, 306] on div "General" at bounding box center [58, 305] width 77 height 9
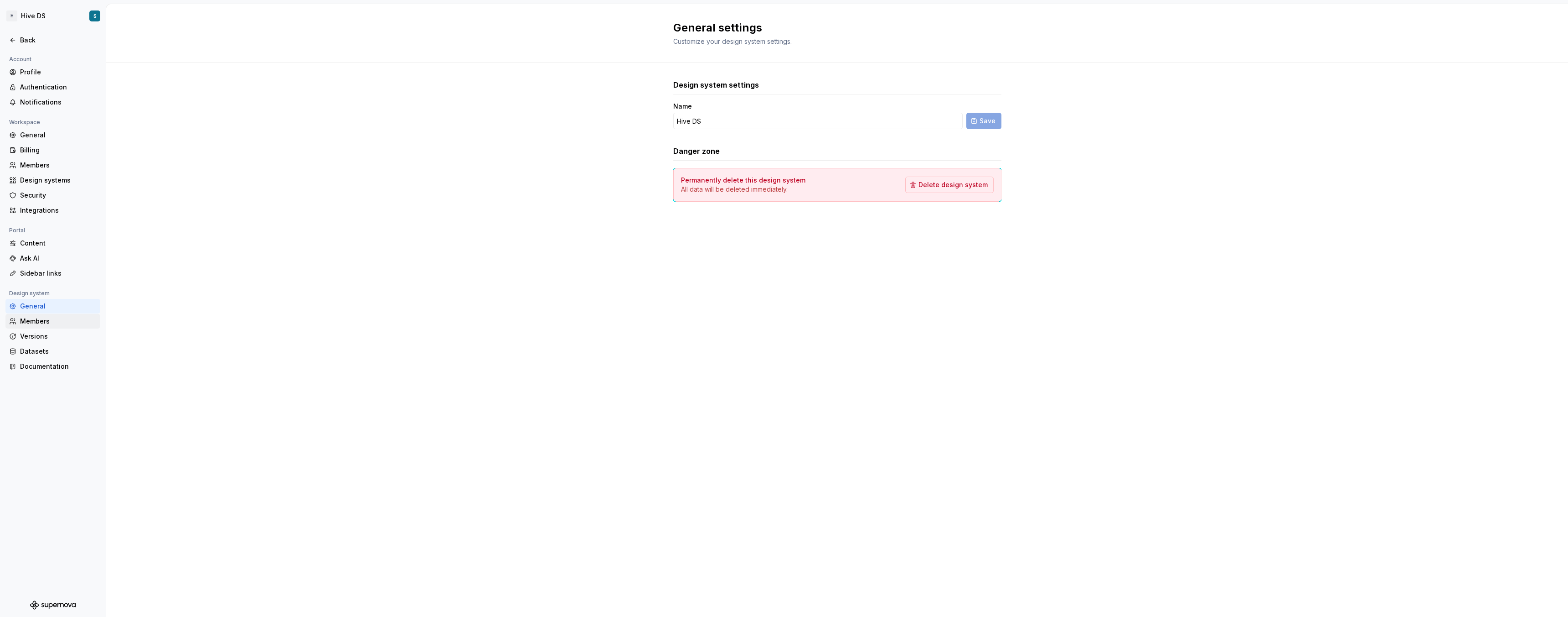
click at [42, 320] on div "Members" at bounding box center [58, 321] width 77 height 9
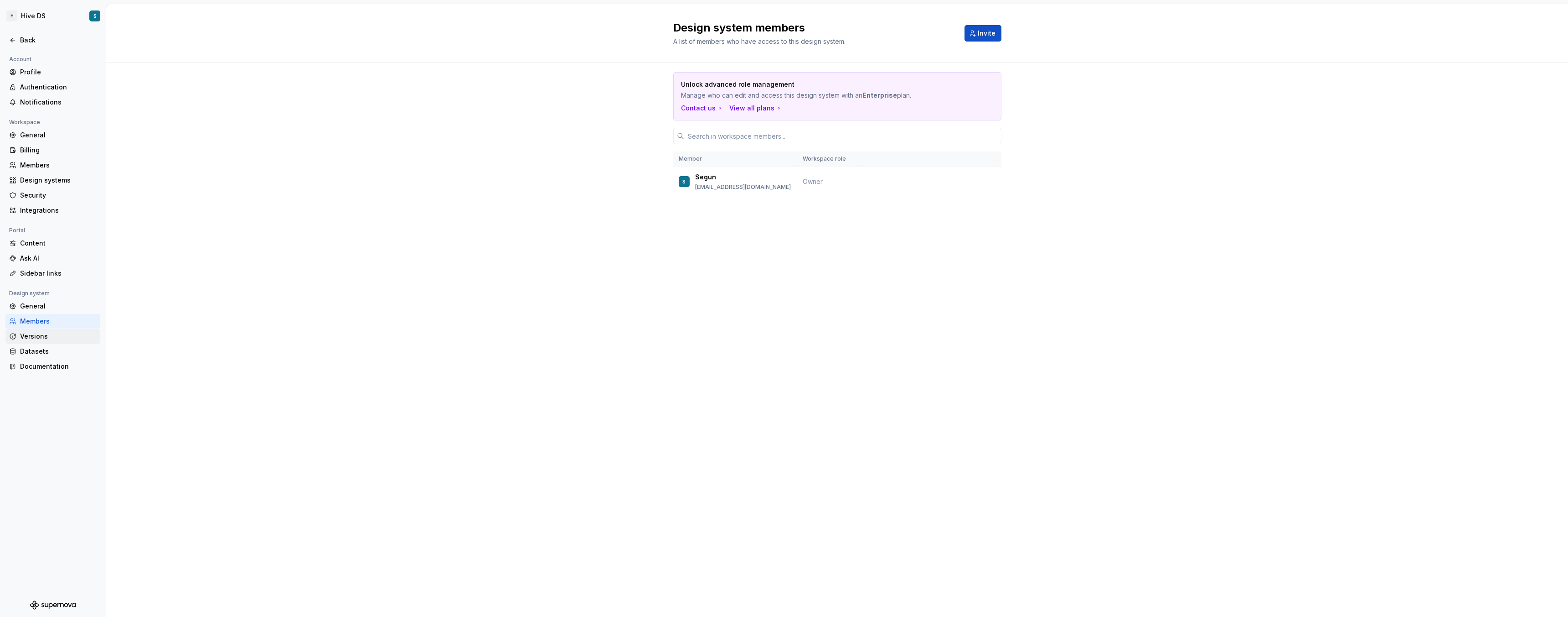
click at [43, 336] on div "Versions" at bounding box center [58, 336] width 77 height 9
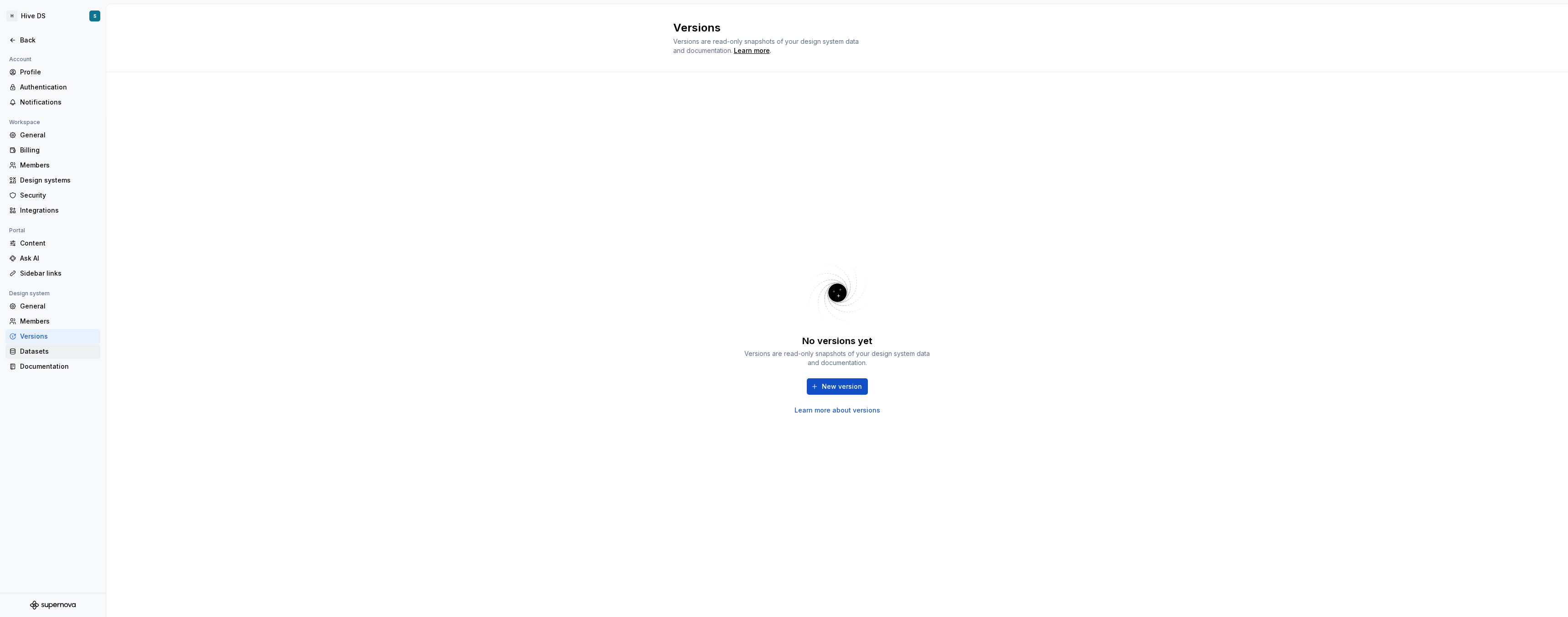
click at [46, 350] on div "Datasets" at bounding box center [58, 351] width 77 height 9
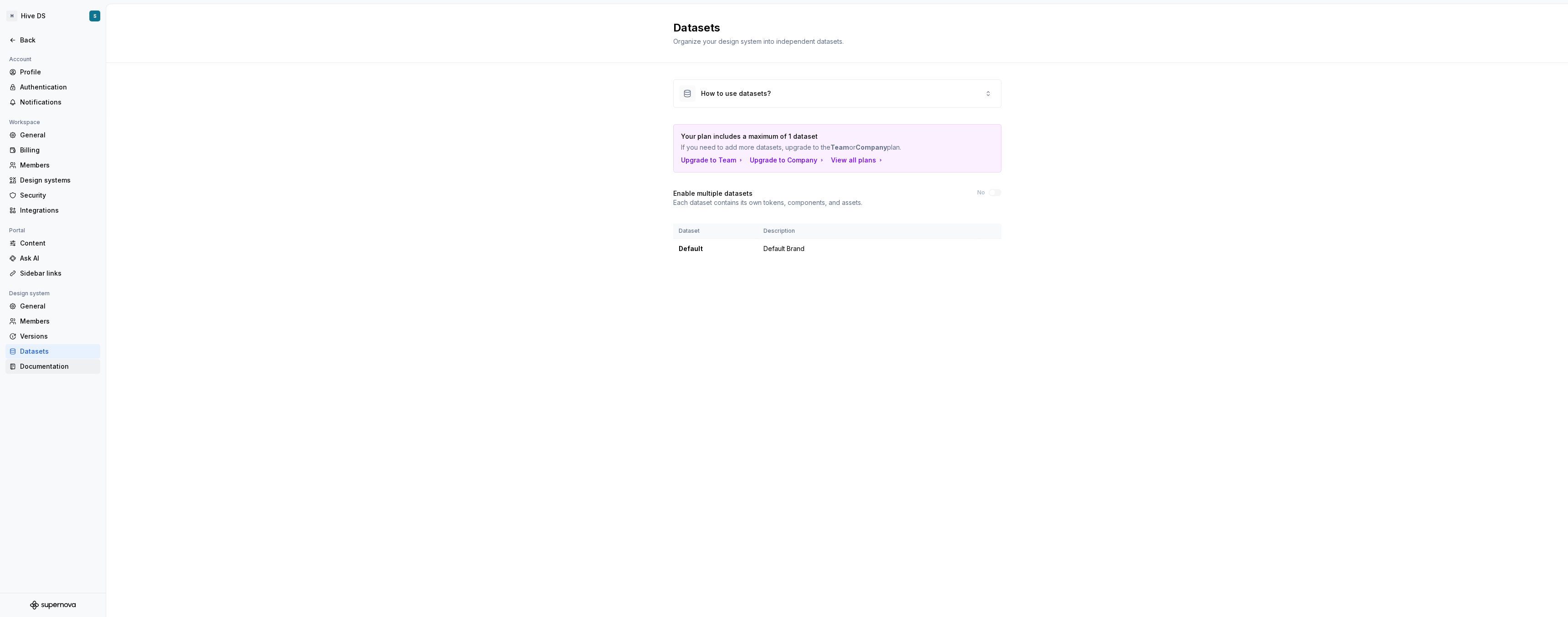
click at [48, 366] on div "Documentation" at bounding box center [58, 366] width 77 height 9
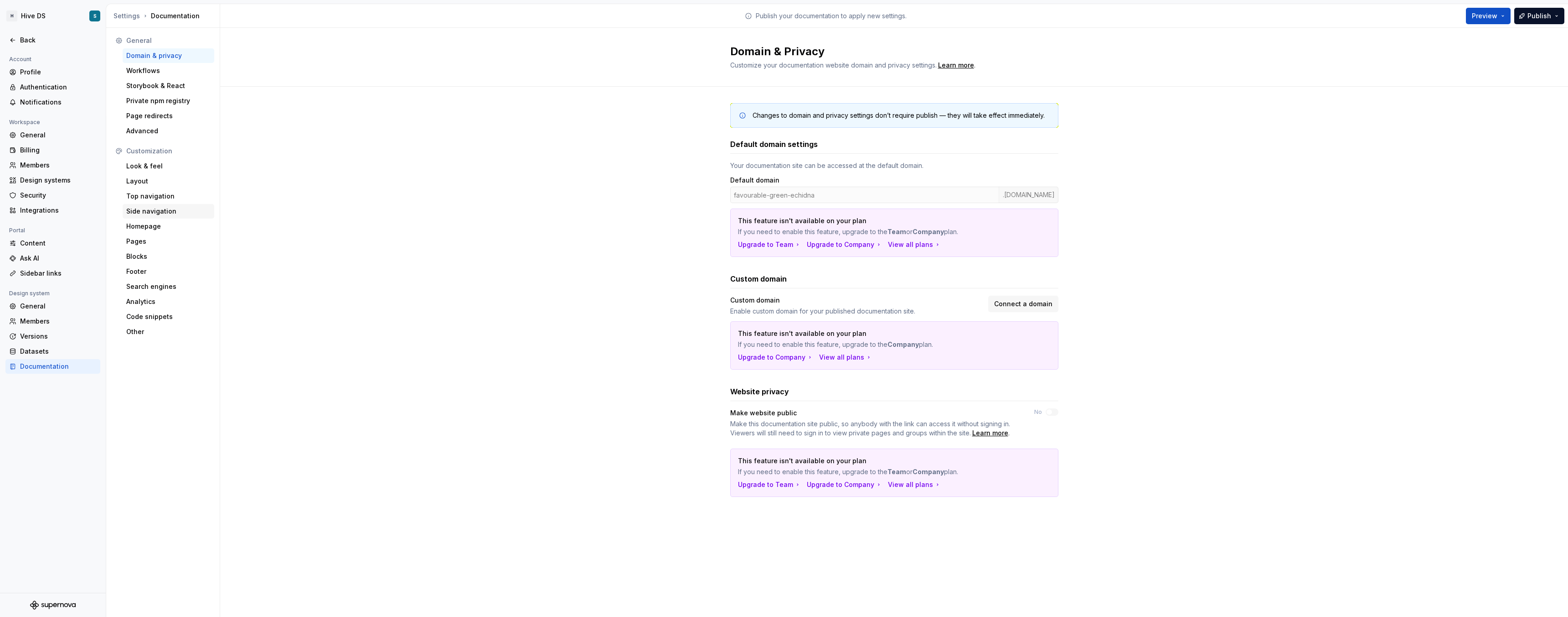
click at [149, 211] on div "Side navigation" at bounding box center [168, 211] width 84 height 9
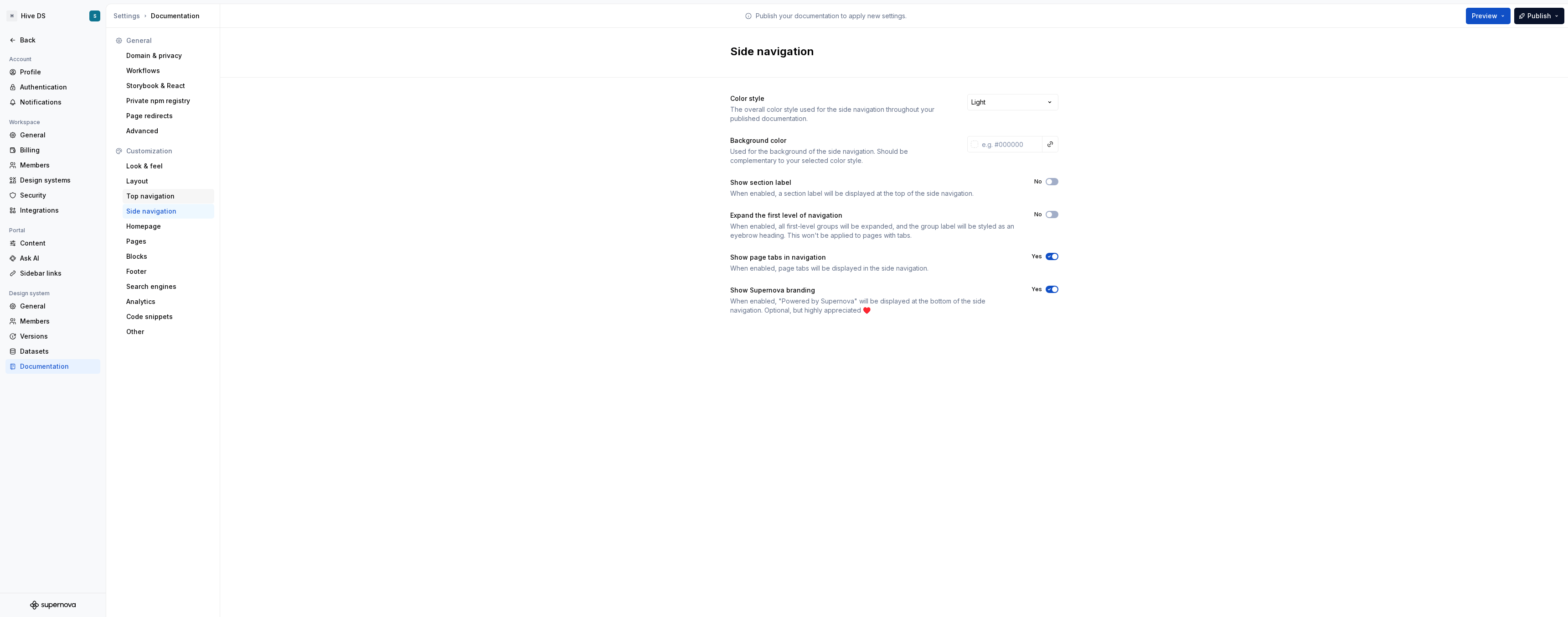
click at [151, 191] on div "Top navigation" at bounding box center [168, 196] width 84 height 9
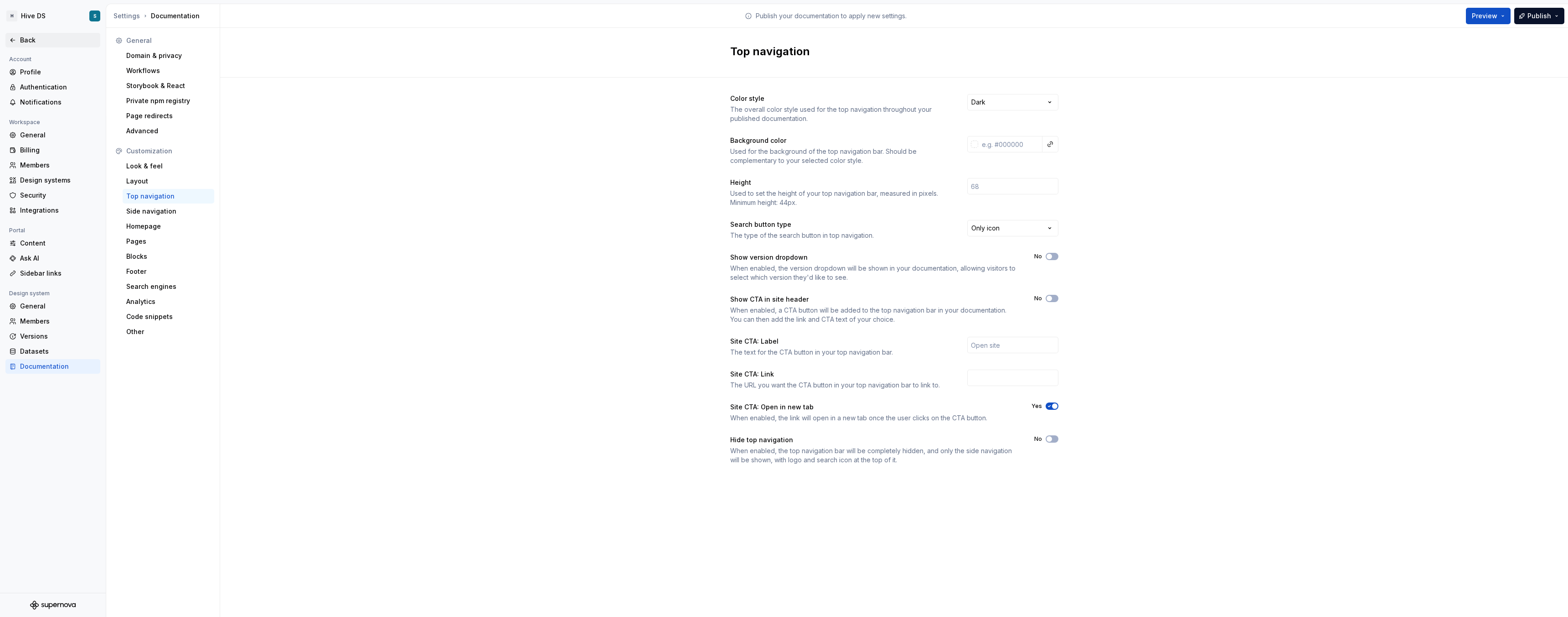
click at [26, 40] on div "Back" at bounding box center [58, 40] width 77 height 9
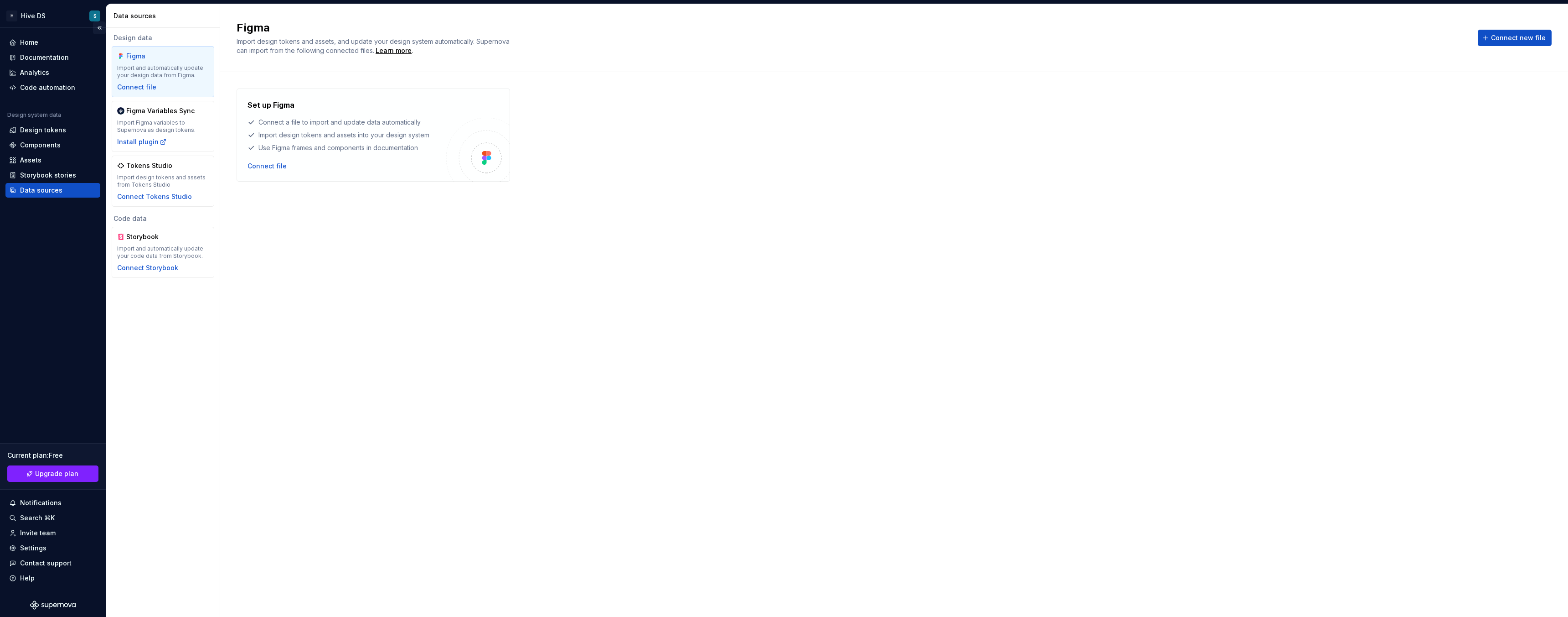
click at [98, 29] on button "Collapse sidebar" at bounding box center [99, 28] width 12 height 12
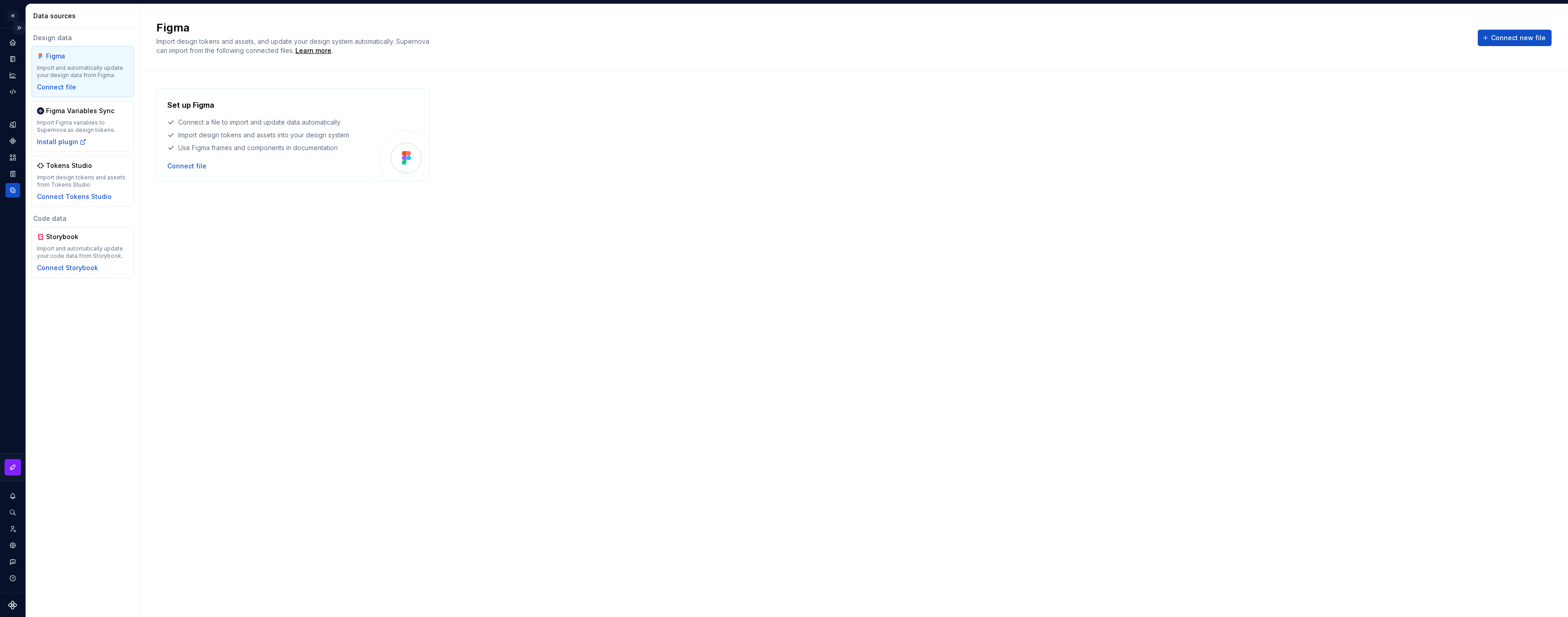
click at [19, 28] on button "Expand sidebar" at bounding box center [19, 28] width 12 height 12
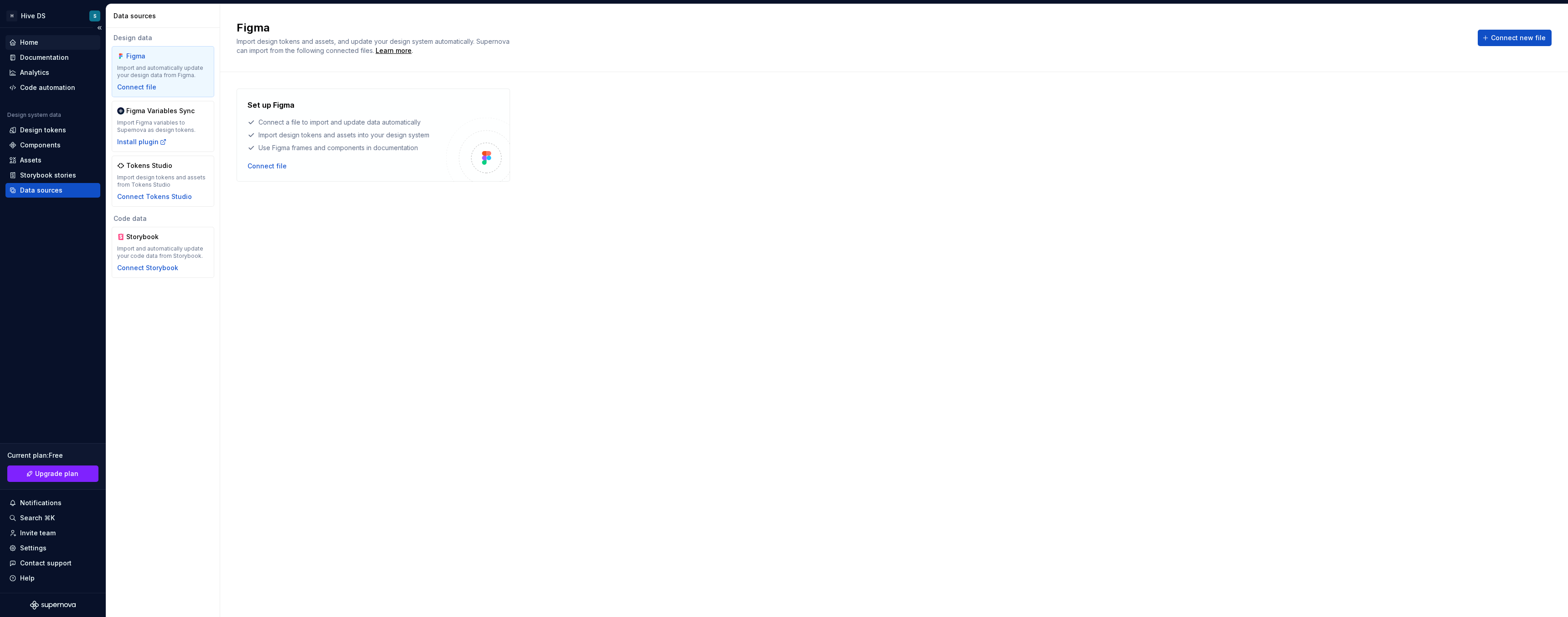
click at [30, 44] on div "Home" at bounding box center [29, 42] width 18 height 9
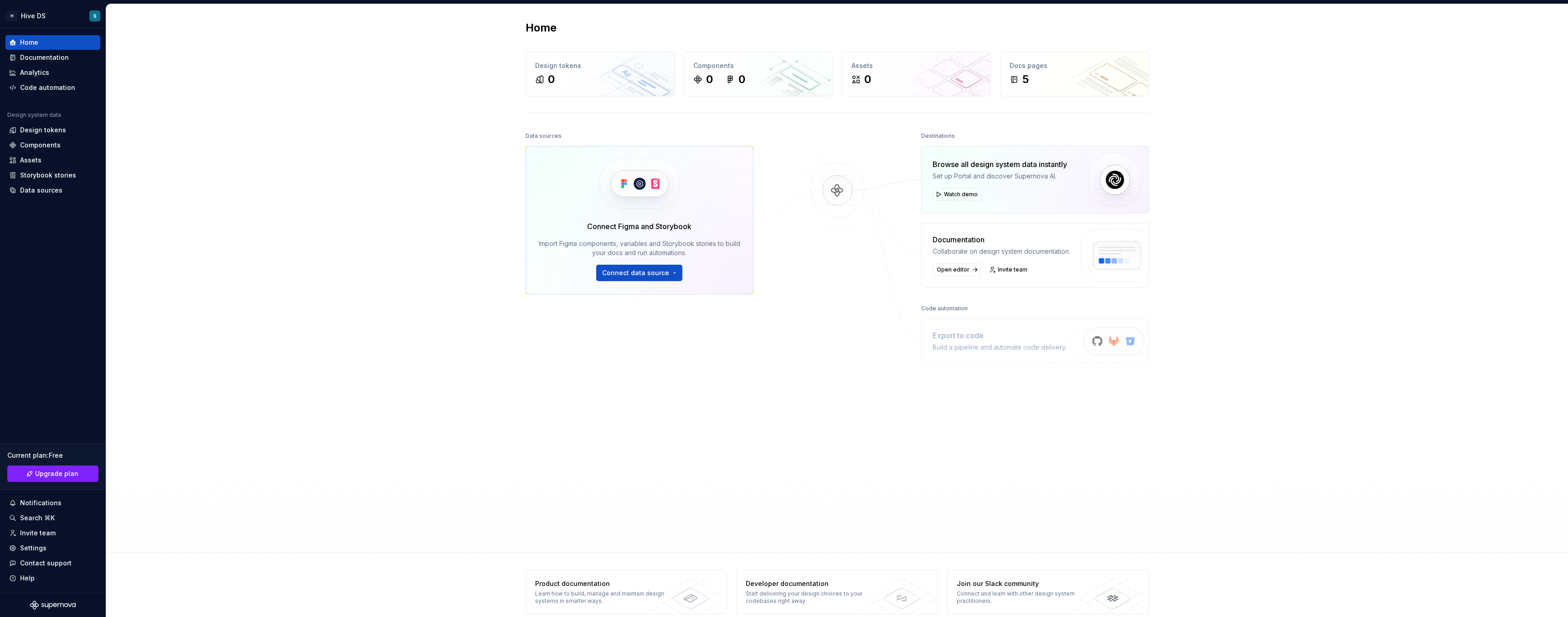
scroll to position [14, 0]
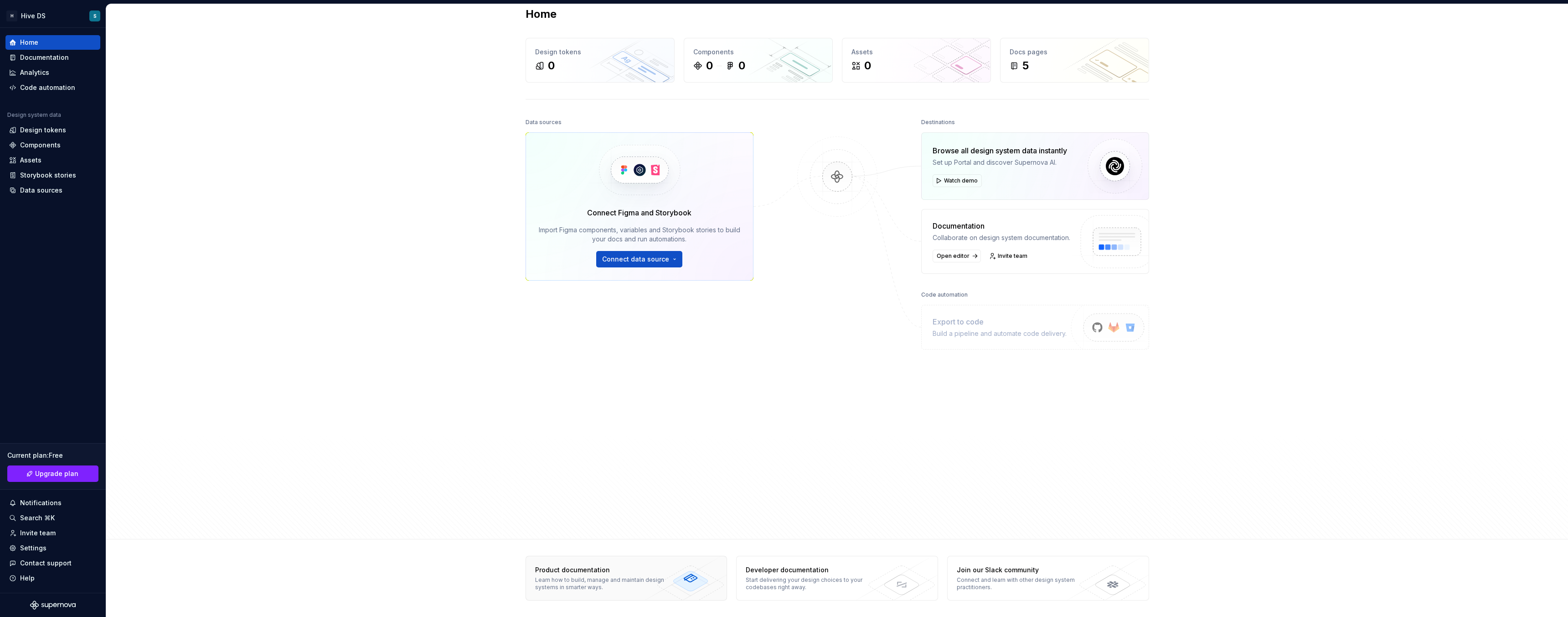
click at [625, 578] on div "Learn how to build, manage and maintain design systems in smarter ways." at bounding box center [601, 583] width 133 height 15
click at [39, 162] on div "Assets" at bounding box center [30, 160] width 21 height 9
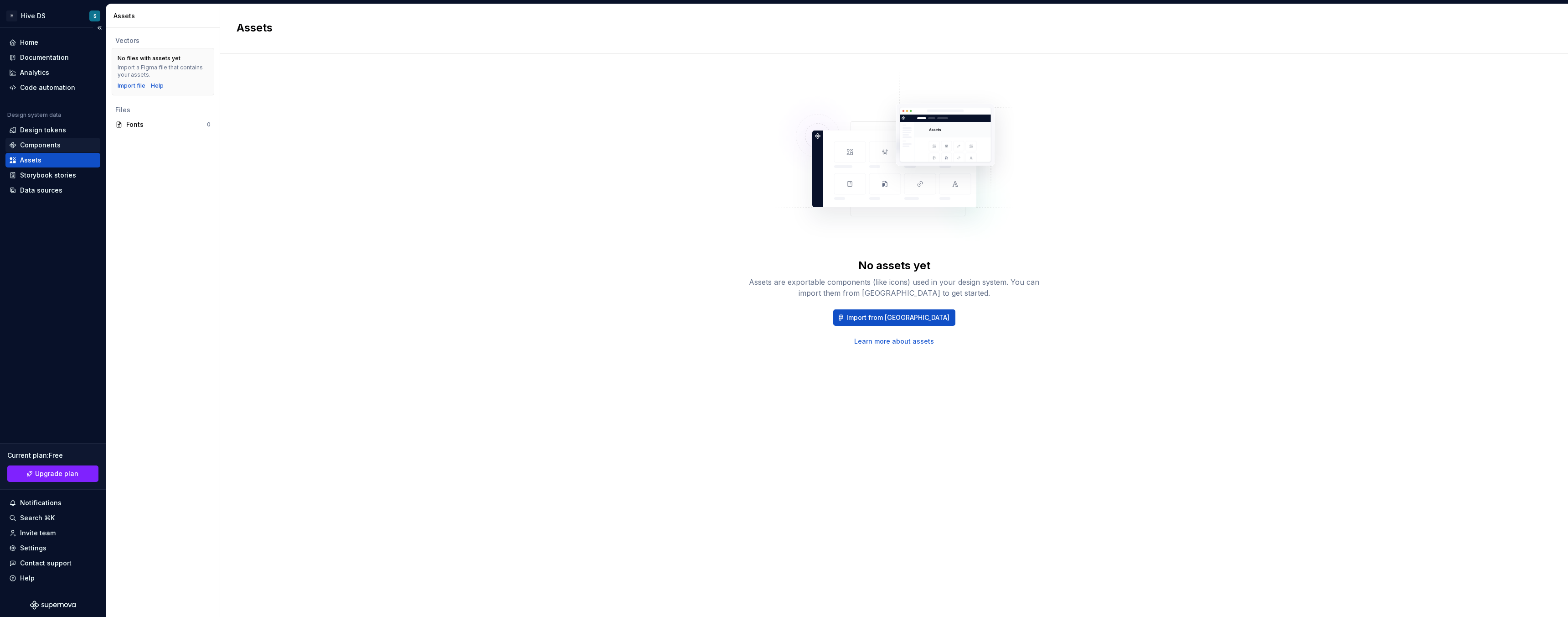
click at [39, 146] on div "Components" at bounding box center [40, 144] width 41 height 9
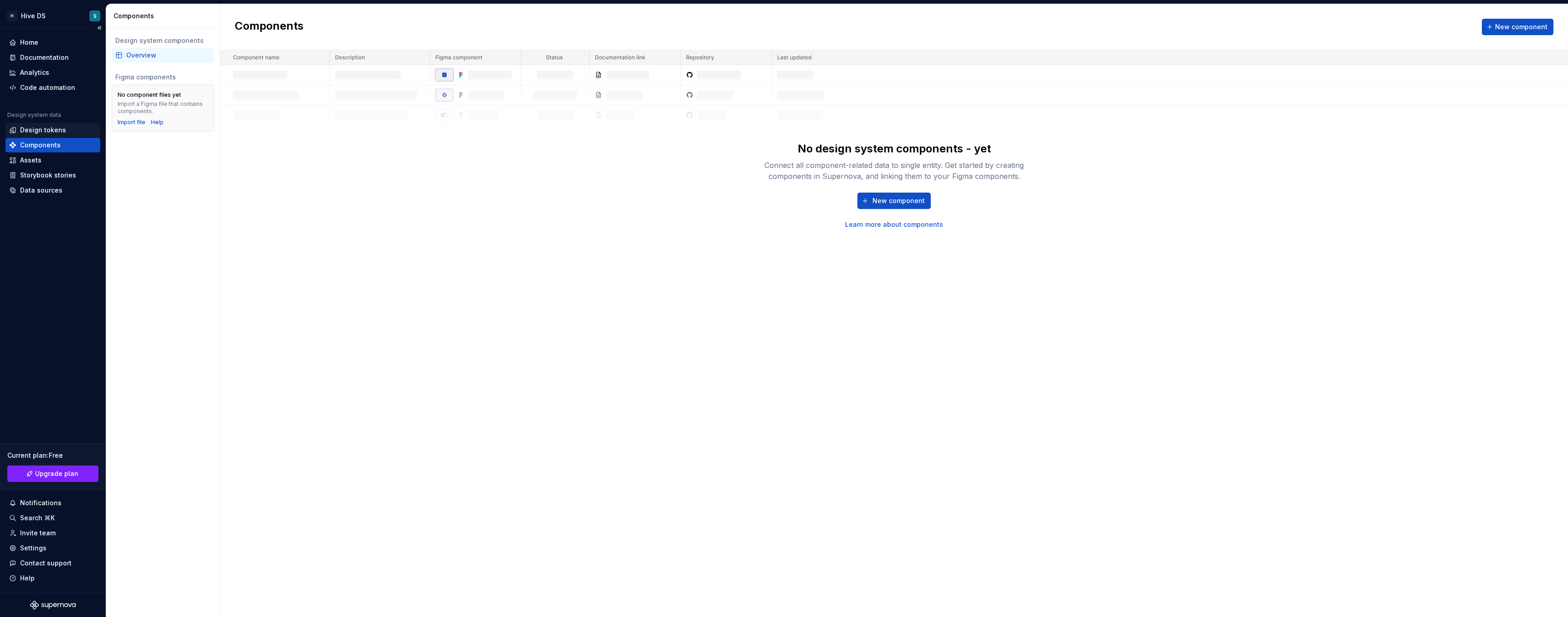
click at [46, 129] on div "Design tokens" at bounding box center [43, 130] width 46 height 9
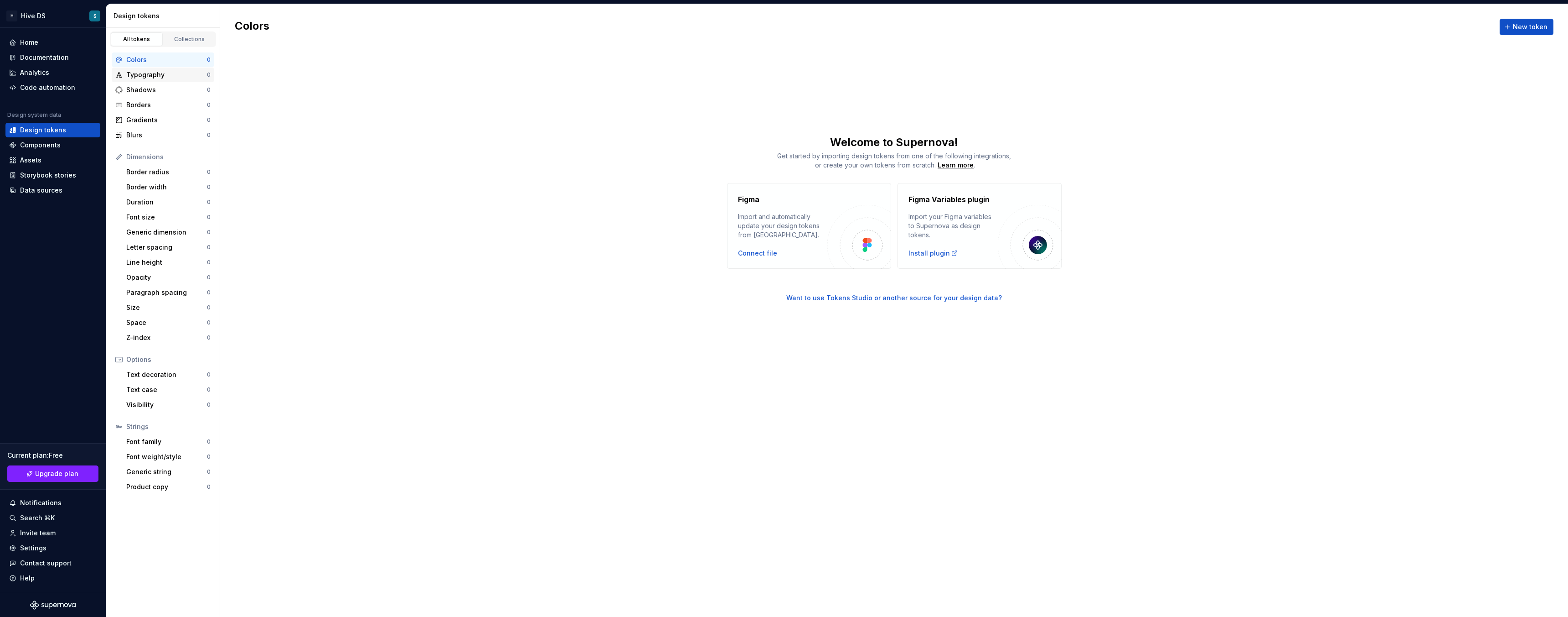
click at [157, 77] on div "Typography" at bounding box center [166, 75] width 81 height 9
click at [159, 91] on div "Shadows" at bounding box center [166, 89] width 81 height 9
click at [159, 103] on div "Borders" at bounding box center [166, 104] width 81 height 9
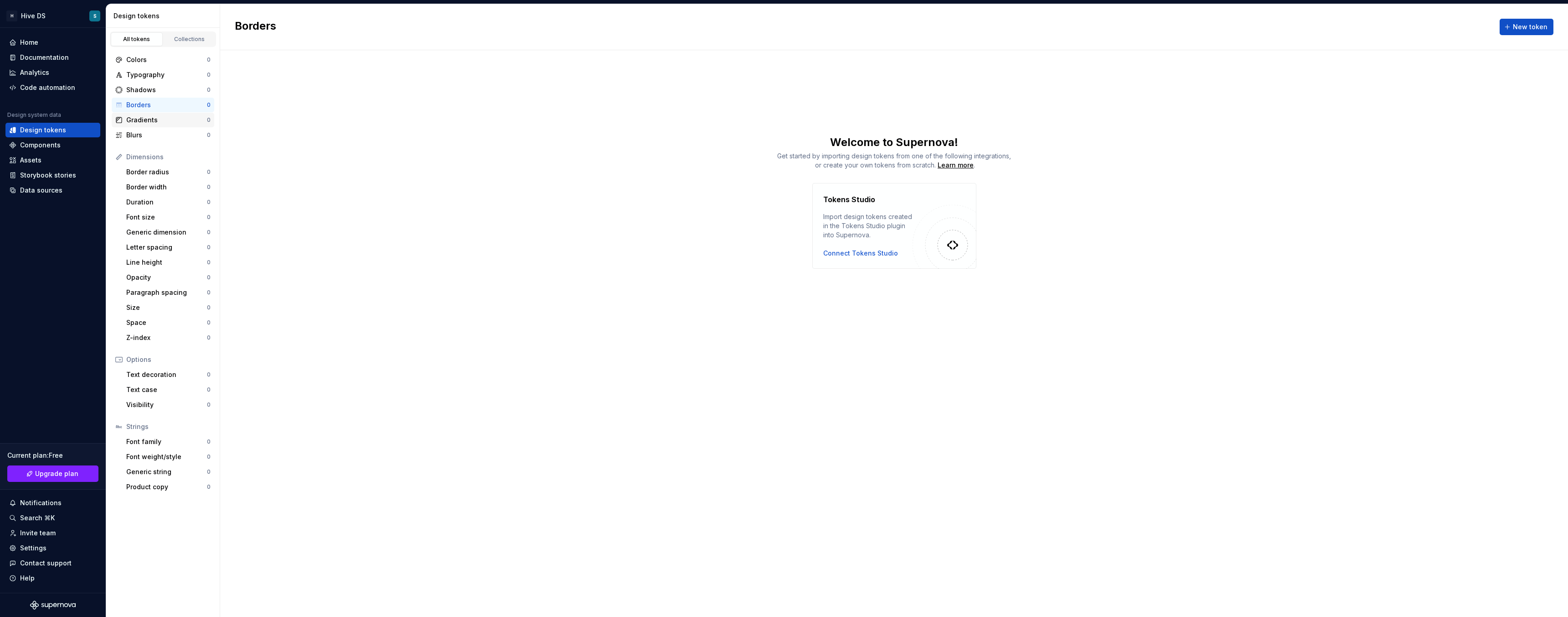
click at [162, 117] on div "Gradients" at bounding box center [166, 120] width 81 height 9
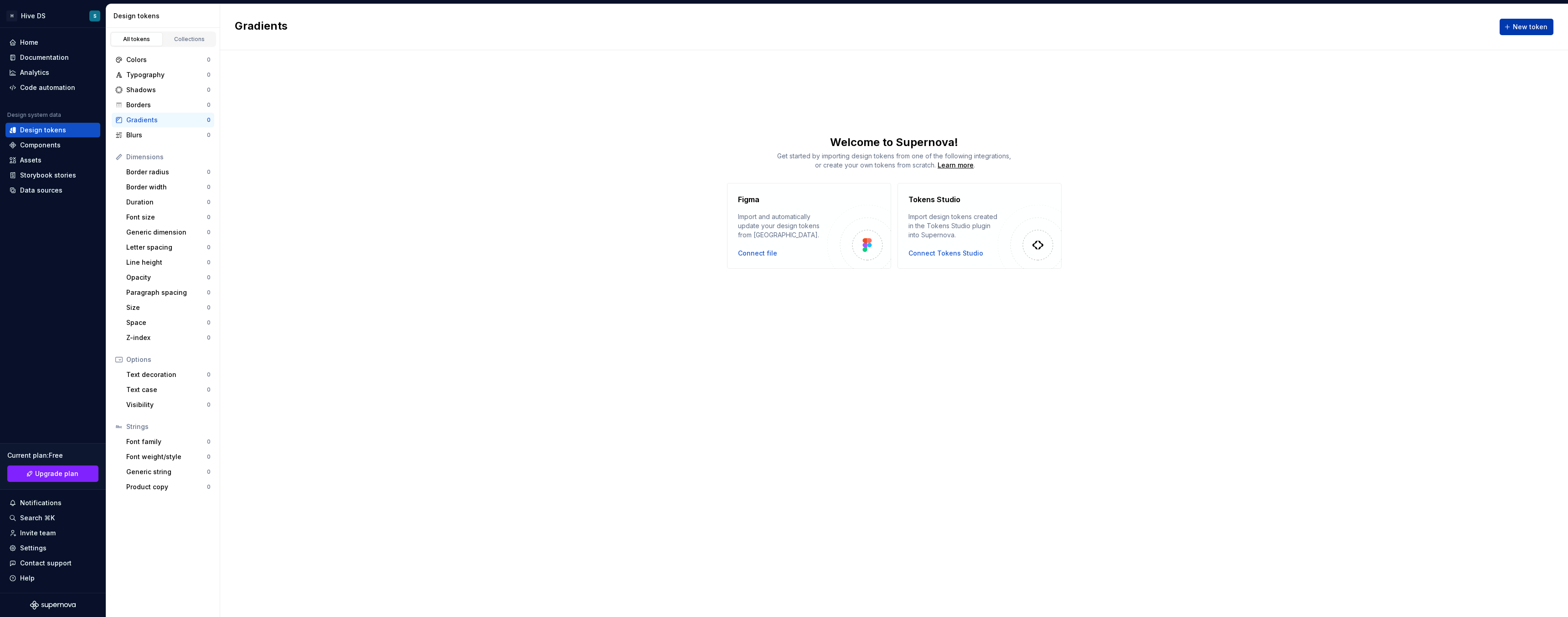
click at [1520, 25] on span "New token" at bounding box center [1530, 26] width 35 height 9
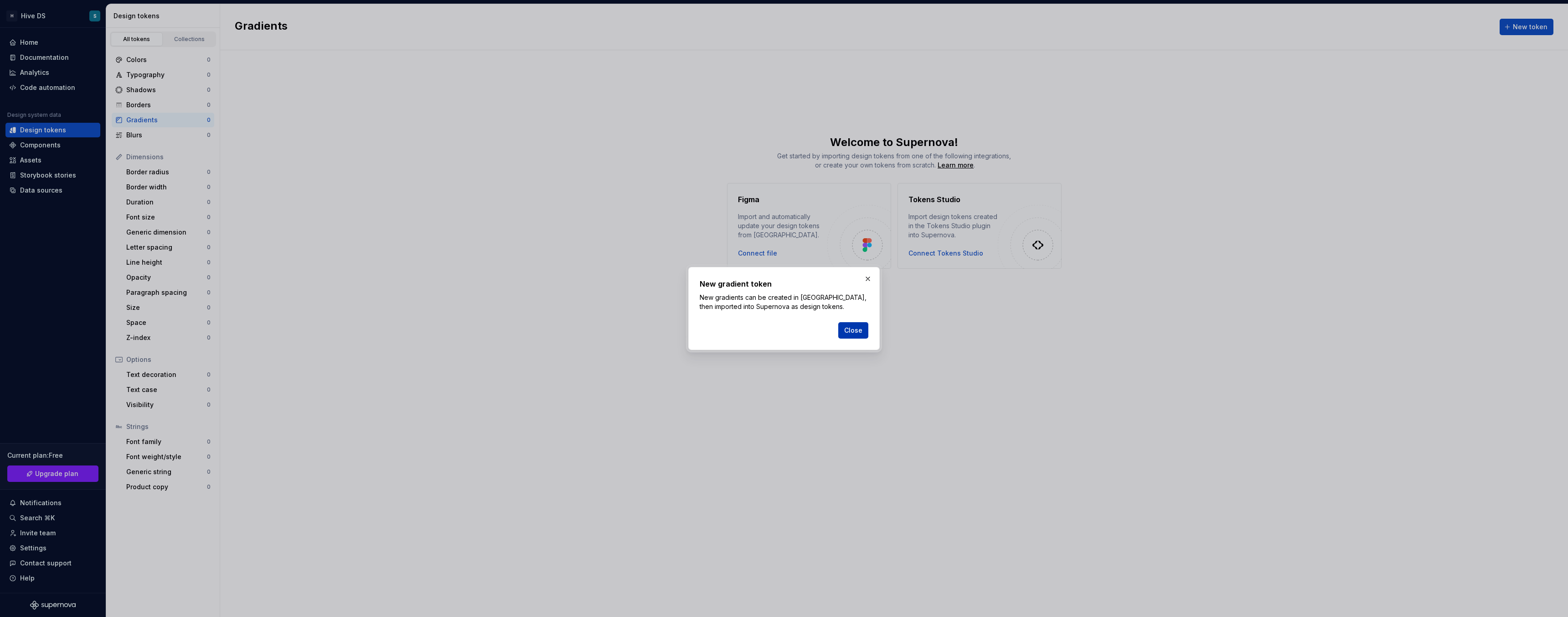
click at [851, 333] on span "Close" at bounding box center [853, 330] width 18 height 9
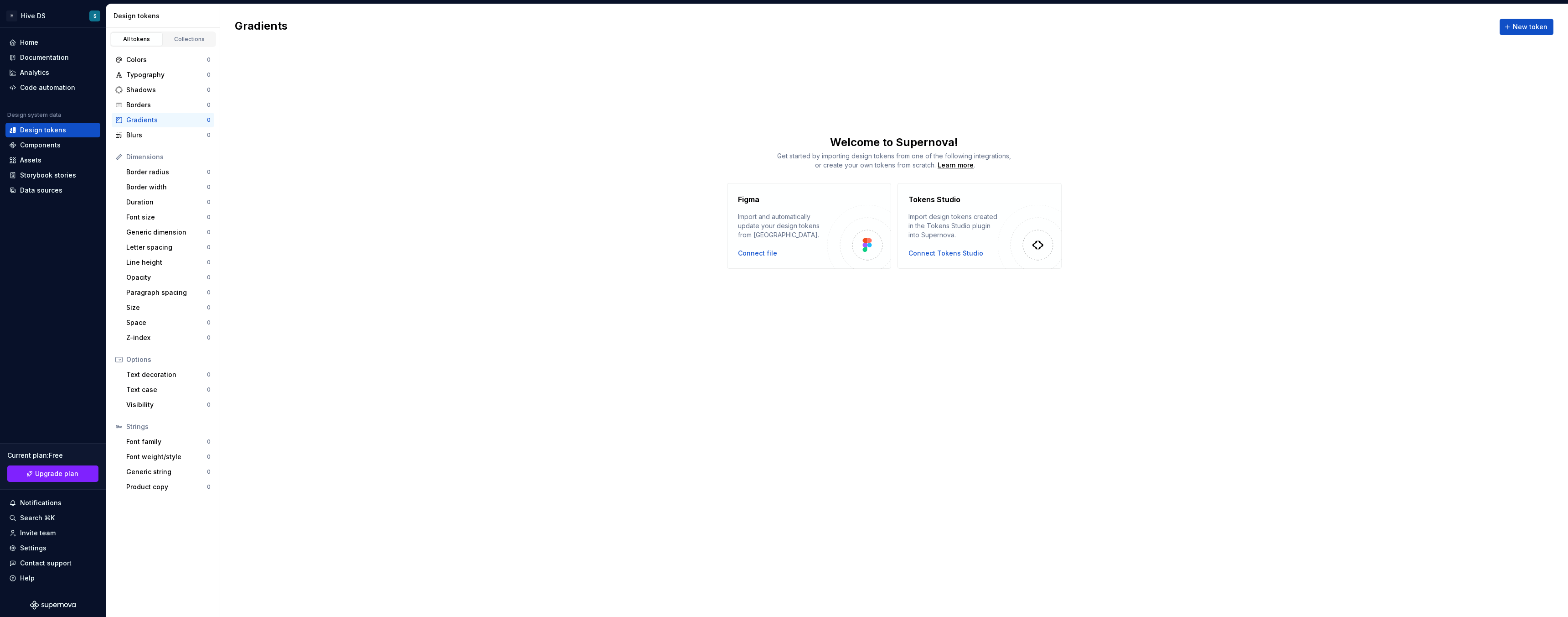
click at [793, 225] on div "Import and automatically update your design tokens from [GEOGRAPHIC_DATA]." at bounding box center [782, 226] width 89 height 28
click at [466, 171] on div "Welcome to Supernova! Get started by importing design tokens from one of the fo…" at bounding box center [894, 201] width 1348 height 133
click at [45, 44] on div "Home" at bounding box center [52, 42] width 88 height 9
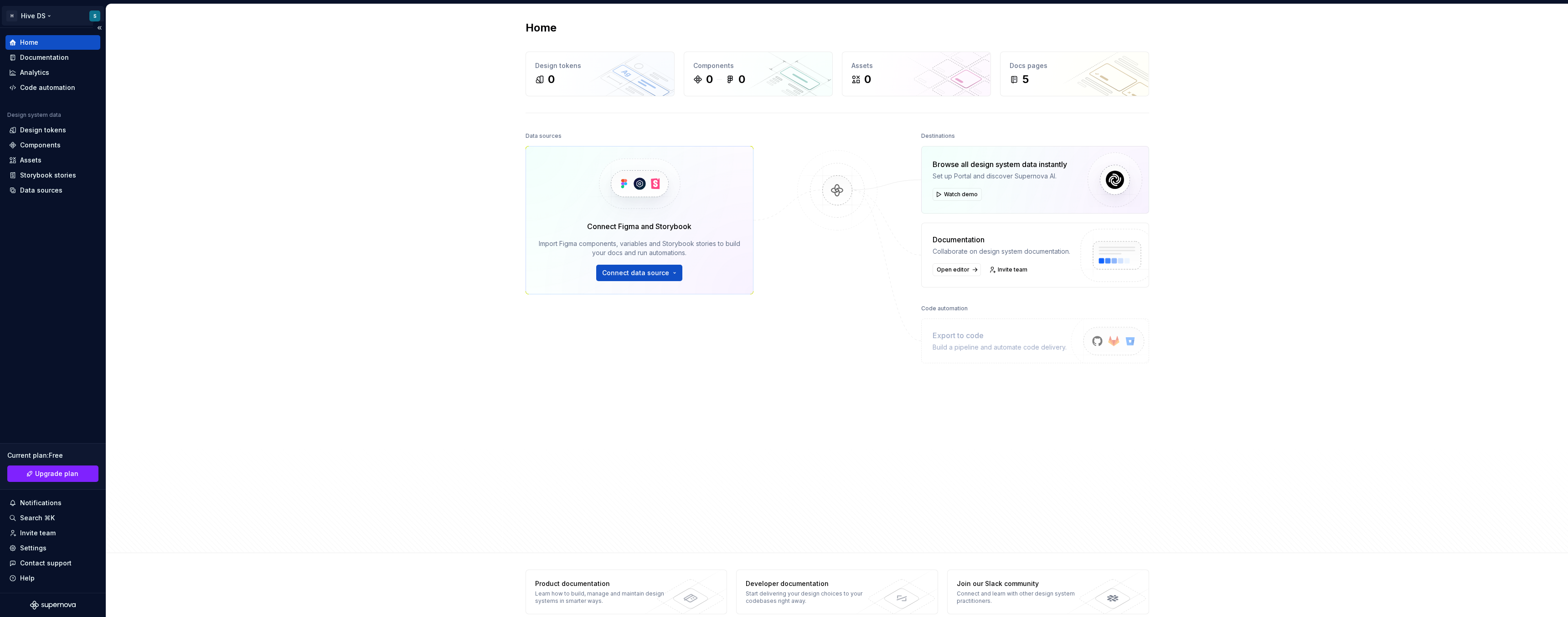
click at [17, 12] on html "H Hive DS S Home Documentation Analytics Code automation Design system data Des…" at bounding box center [784, 308] width 1568 height 617
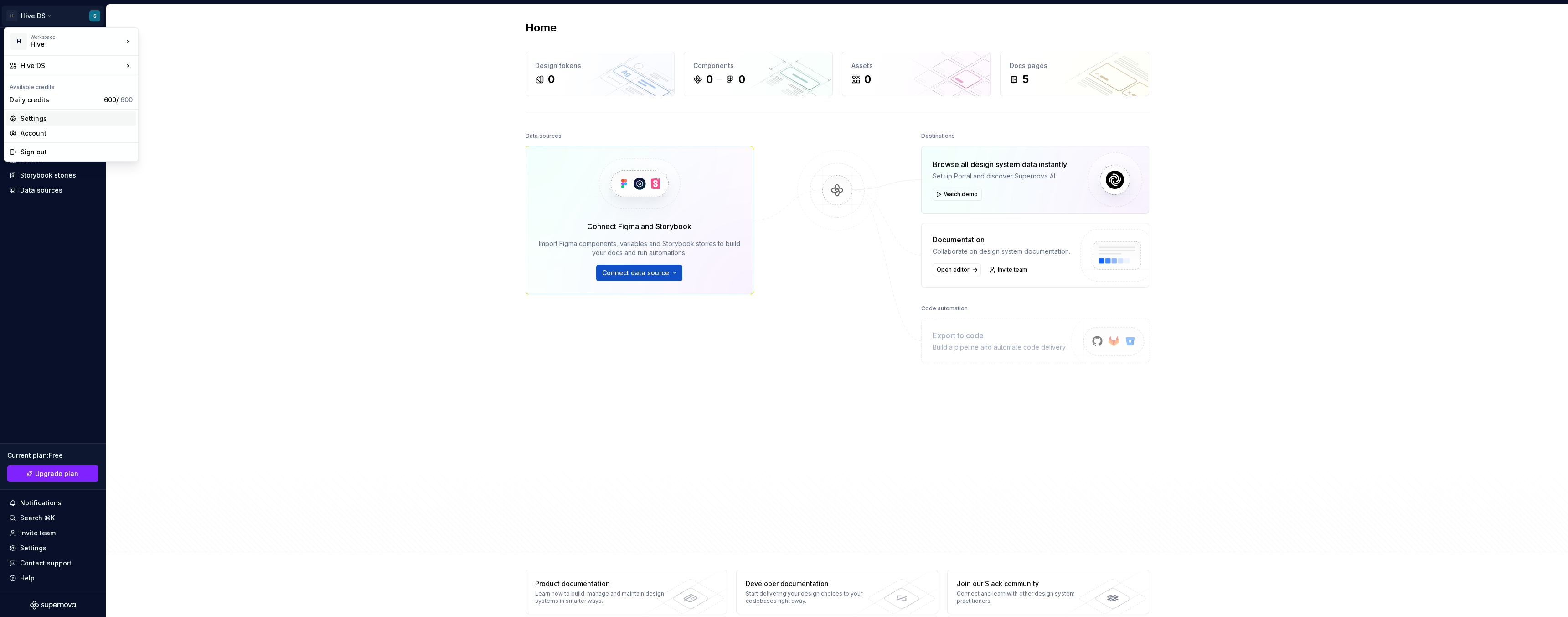
click at [42, 120] on div "Settings" at bounding box center [77, 118] width 112 height 9
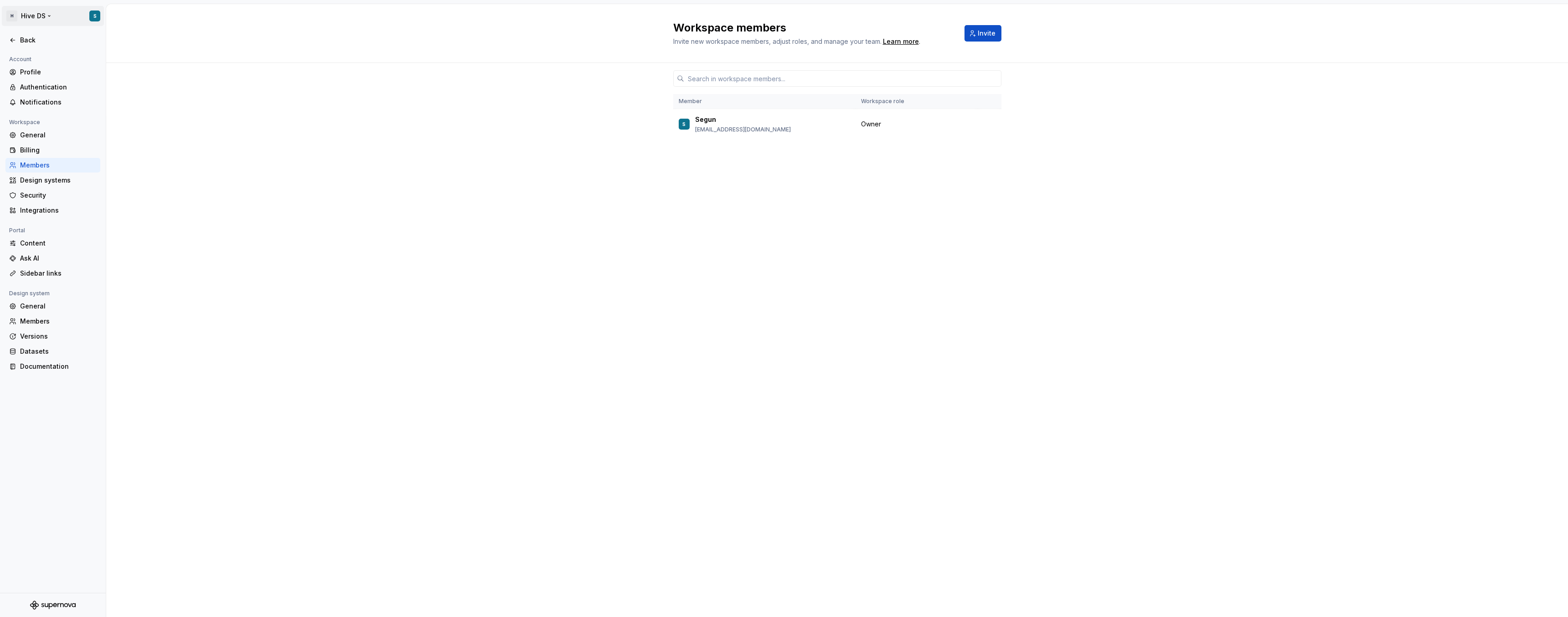
click at [95, 16] on html "H Hive DS S Back Account Profile Authentication Notifications Workspace General…" at bounding box center [784, 308] width 1568 height 617
click at [371, 198] on div "Member Workspace role S [PERSON_NAME] [PERSON_NAME][EMAIL_ADDRESS][DOMAIN_NAME]…" at bounding box center [837, 340] width 1462 height 554
click at [372, 92] on div "Member Workspace role S [PERSON_NAME] [PERSON_NAME][EMAIL_ADDRESS][DOMAIN_NAME]…" at bounding box center [837, 340] width 1462 height 554
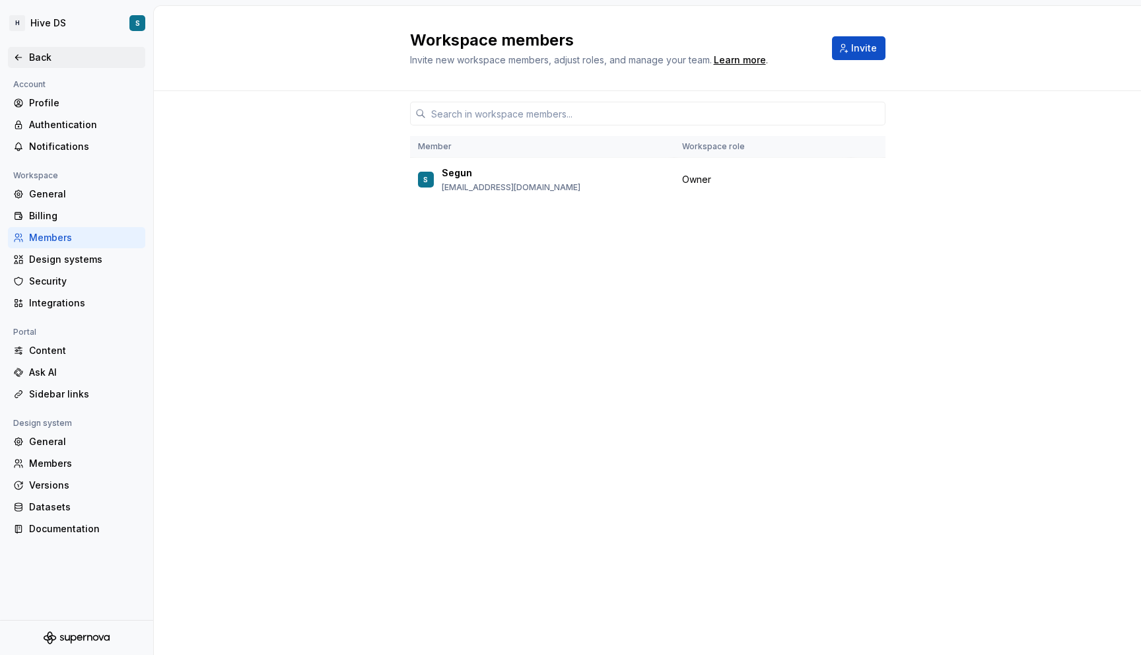
click at [37, 53] on div "Back" at bounding box center [84, 57] width 111 height 13
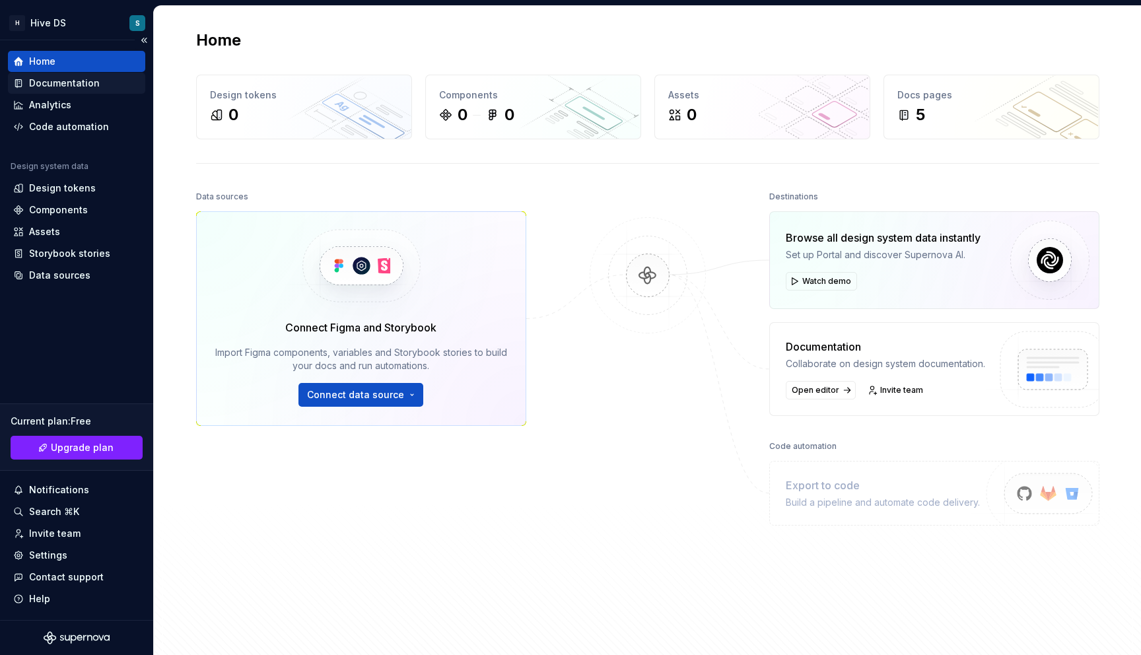
click at [68, 84] on div "Documentation" at bounding box center [64, 83] width 71 height 13
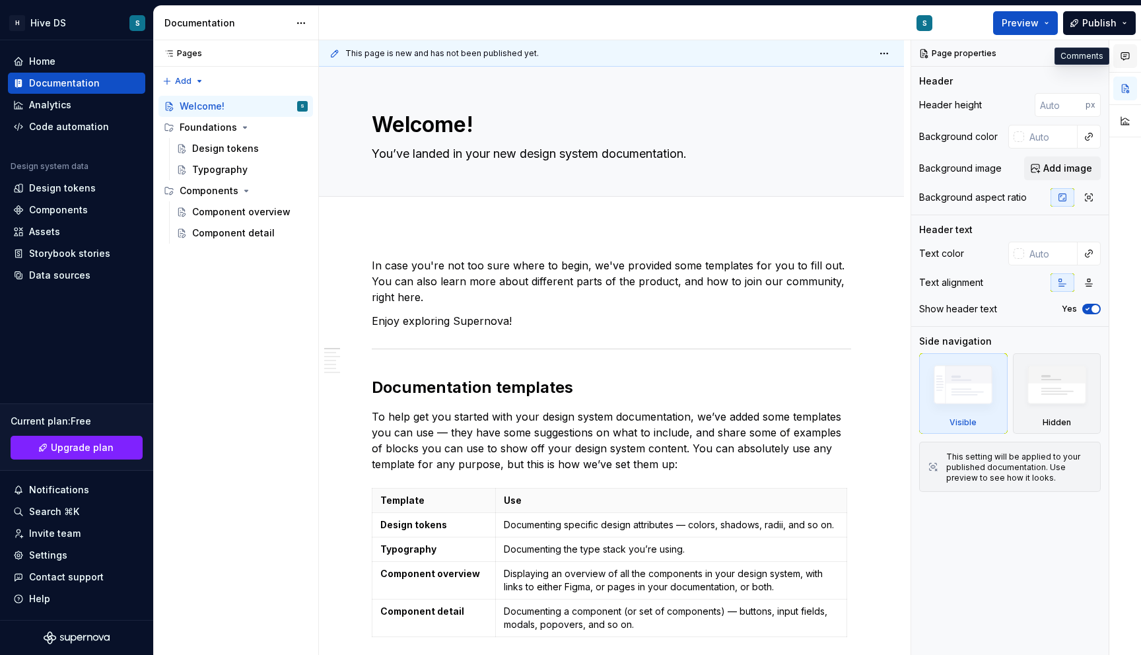
click at [1121, 57] on icon "button" at bounding box center [1125, 56] width 8 height 7
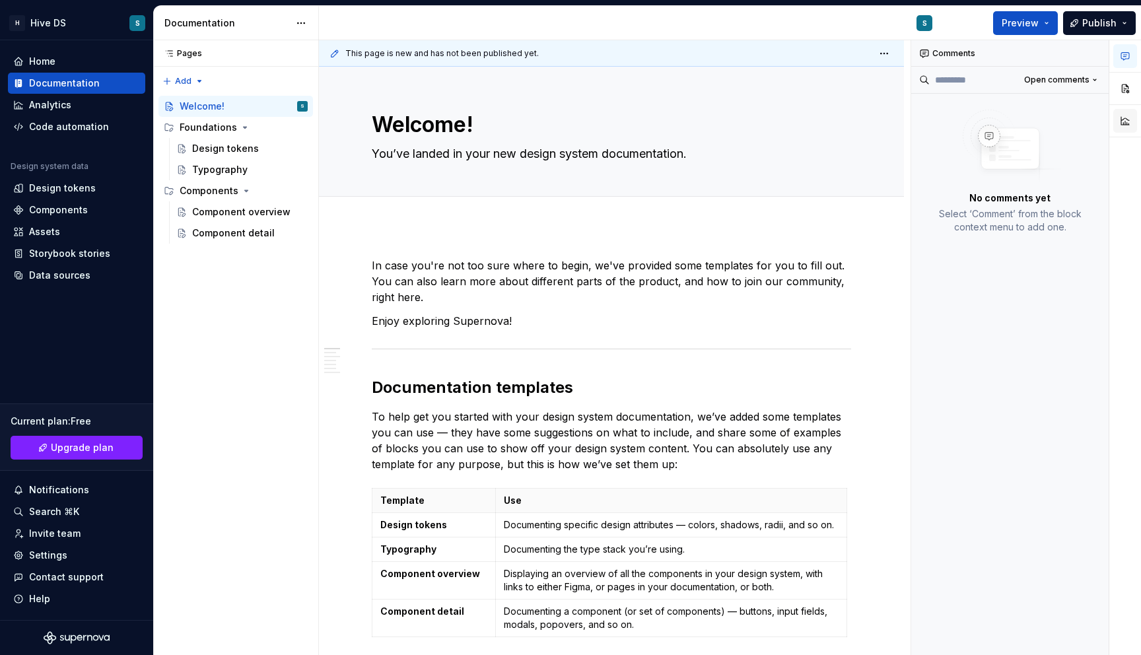
click at [1127, 125] on button "button" at bounding box center [1125, 121] width 24 height 24
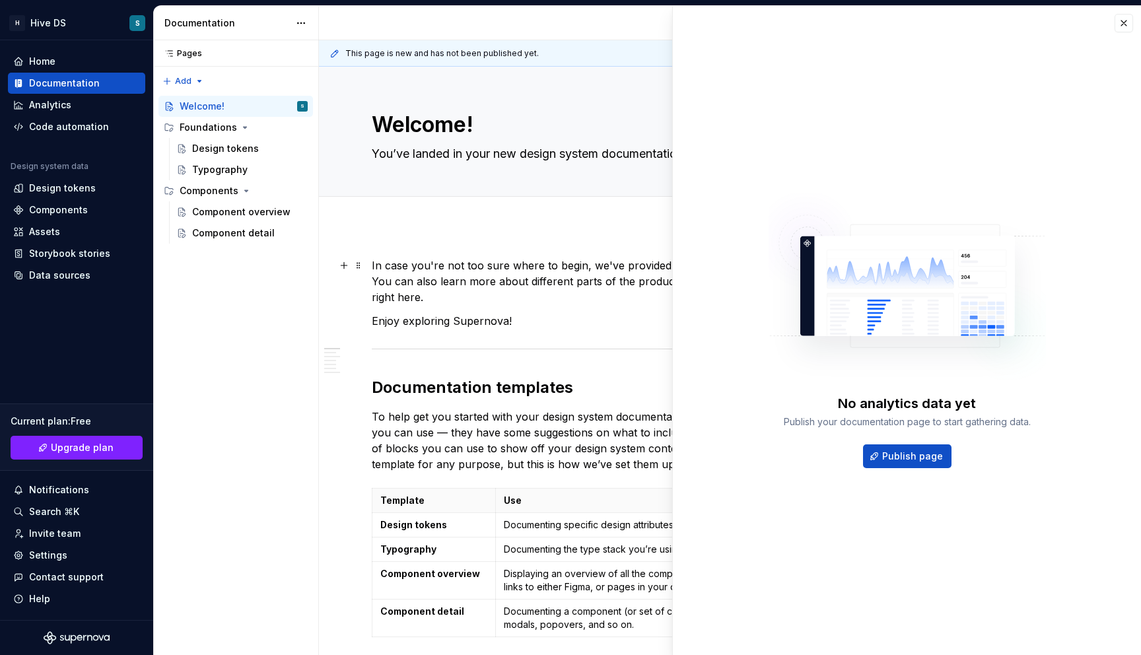
click at [585, 304] on p "In case you're not too sure where to begin, we've provided some templates for y…" at bounding box center [611, 282] width 479 height 48
click at [1118, 25] on button "button" at bounding box center [1124, 23] width 18 height 18
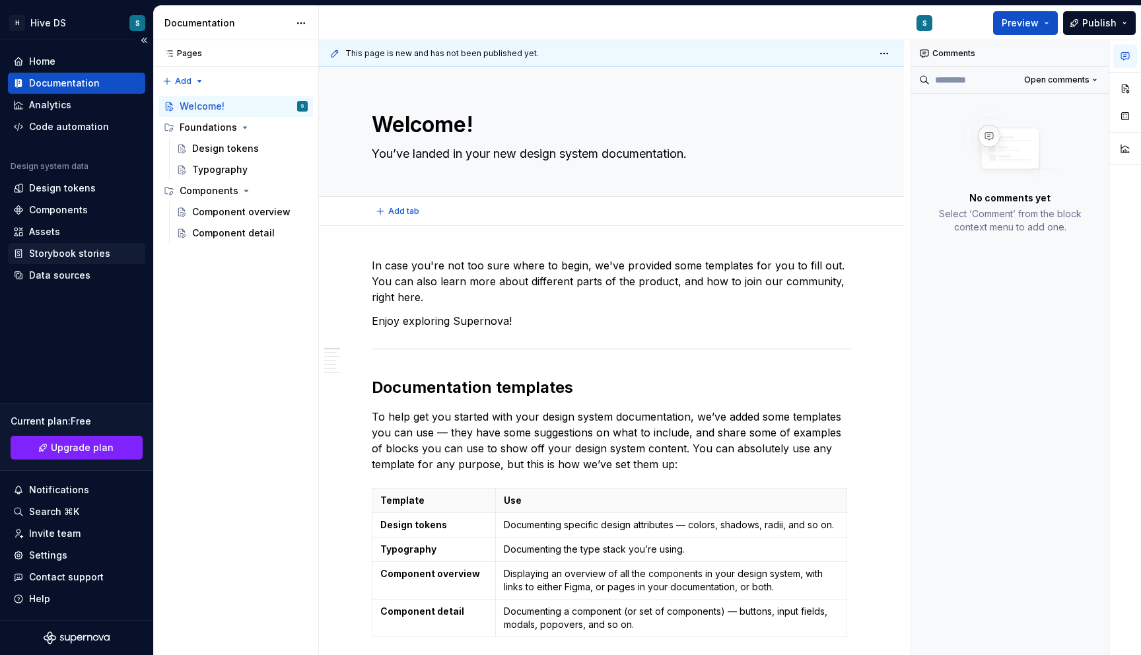
type textarea "*"
click at [48, 63] on div "Home" at bounding box center [42, 61] width 26 height 13
